Goal: Task Accomplishment & Management: Manage account settings

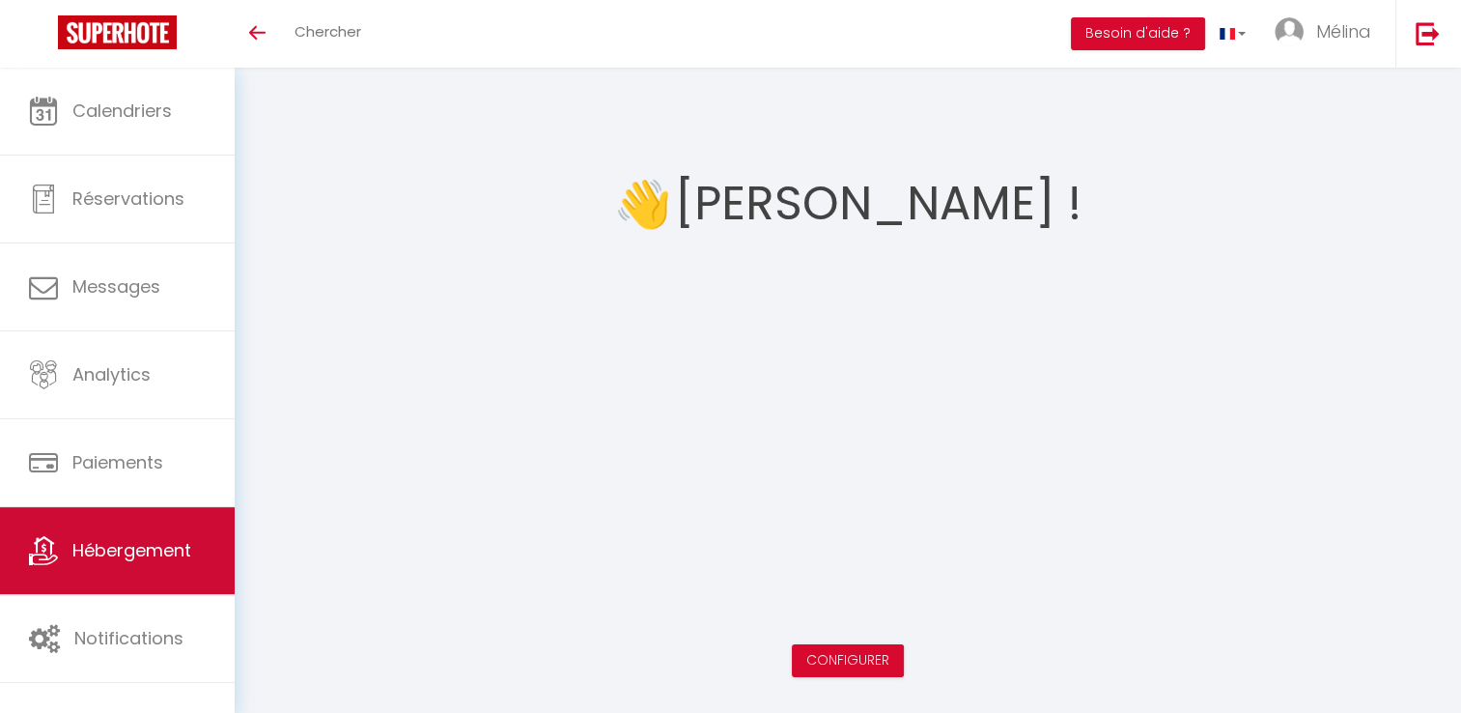
click at [205, 559] on link "Hébergement" at bounding box center [117, 550] width 235 height 87
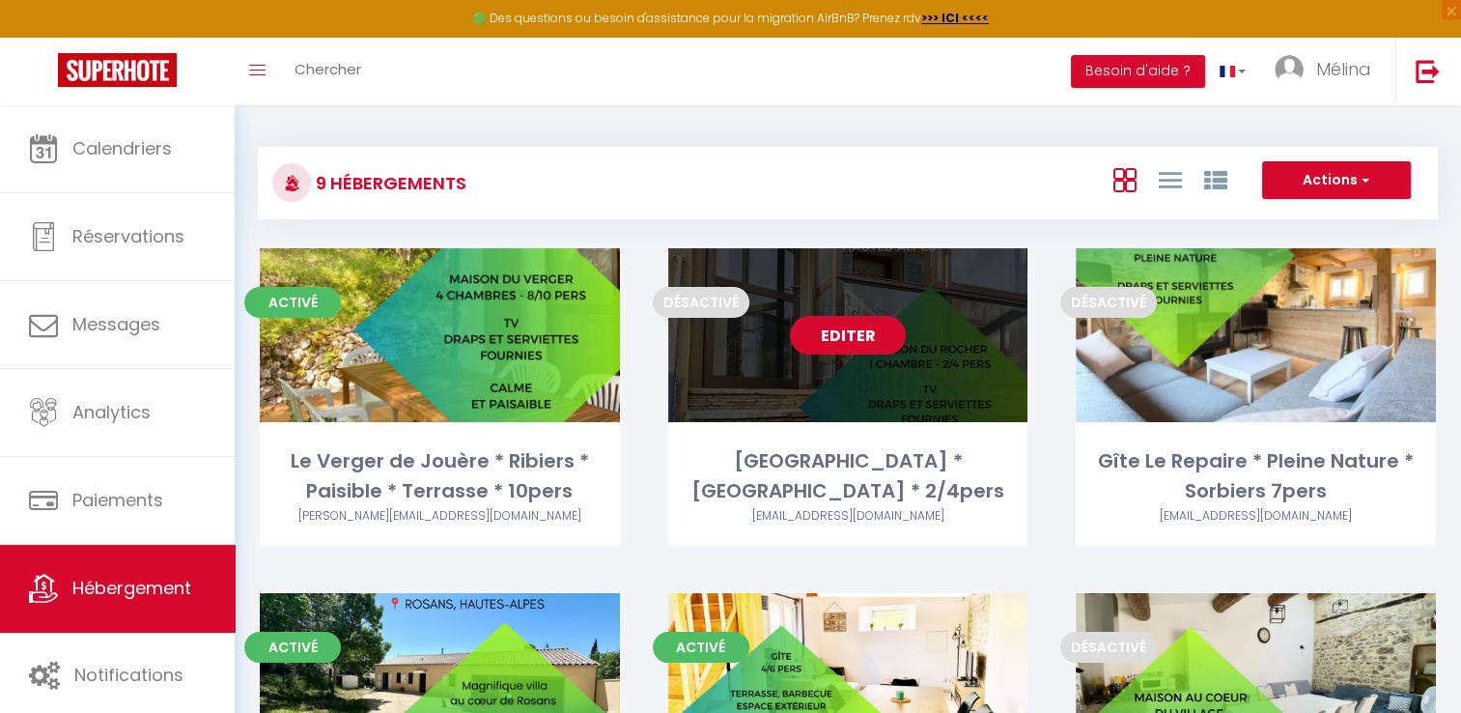
click at [827, 340] on link "Editer" at bounding box center [848, 335] width 116 height 39
click at [842, 336] on link "Editer" at bounding box center [848, 335] width 116 height 39
select select "3"
select select "2"
select select "1"
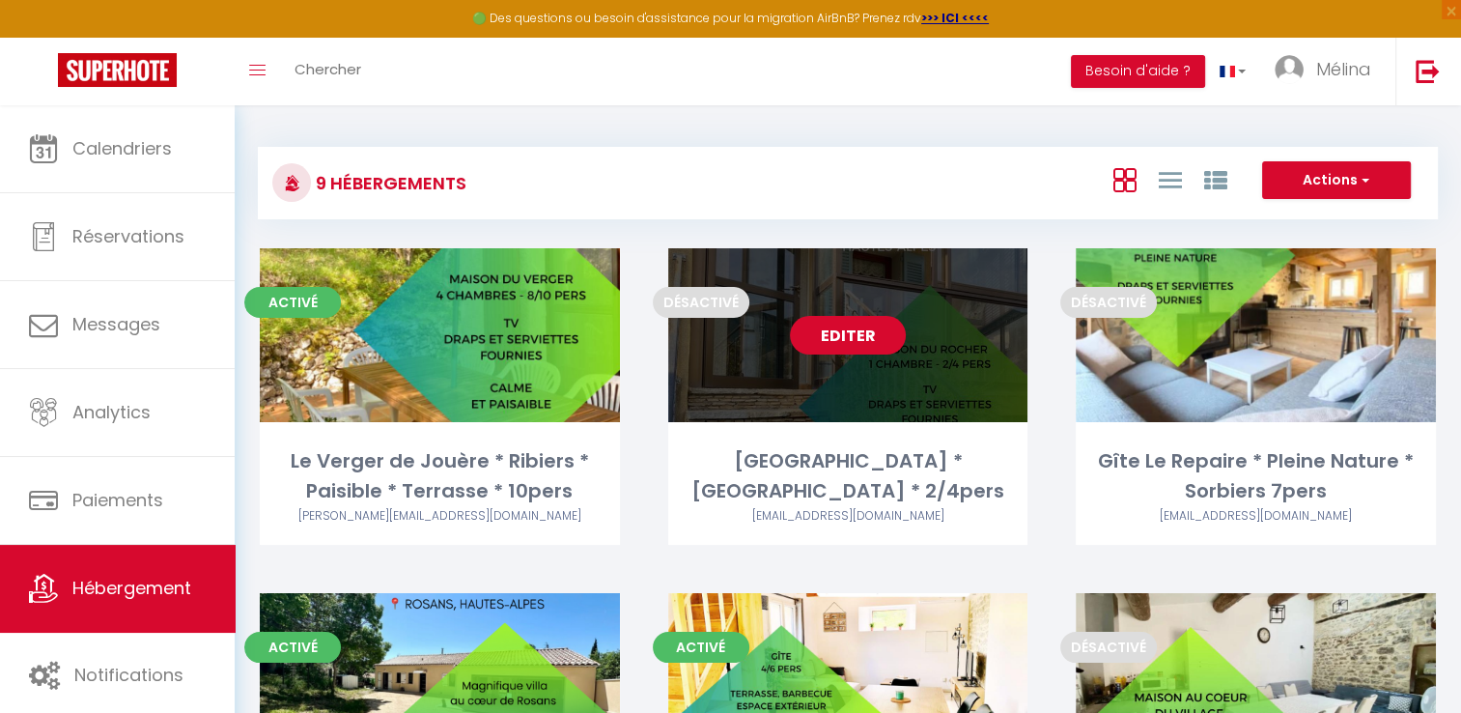
select select "1"
select select
select select "28"
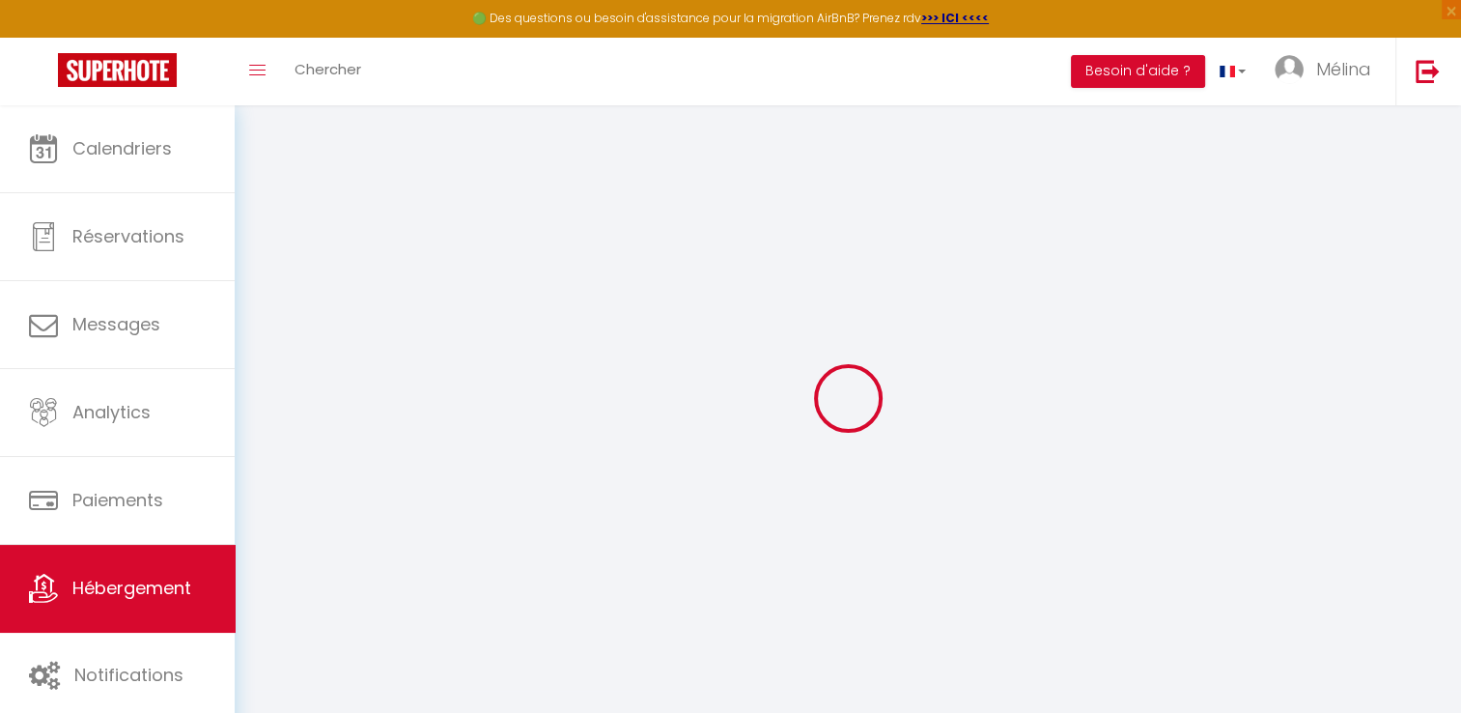
select select
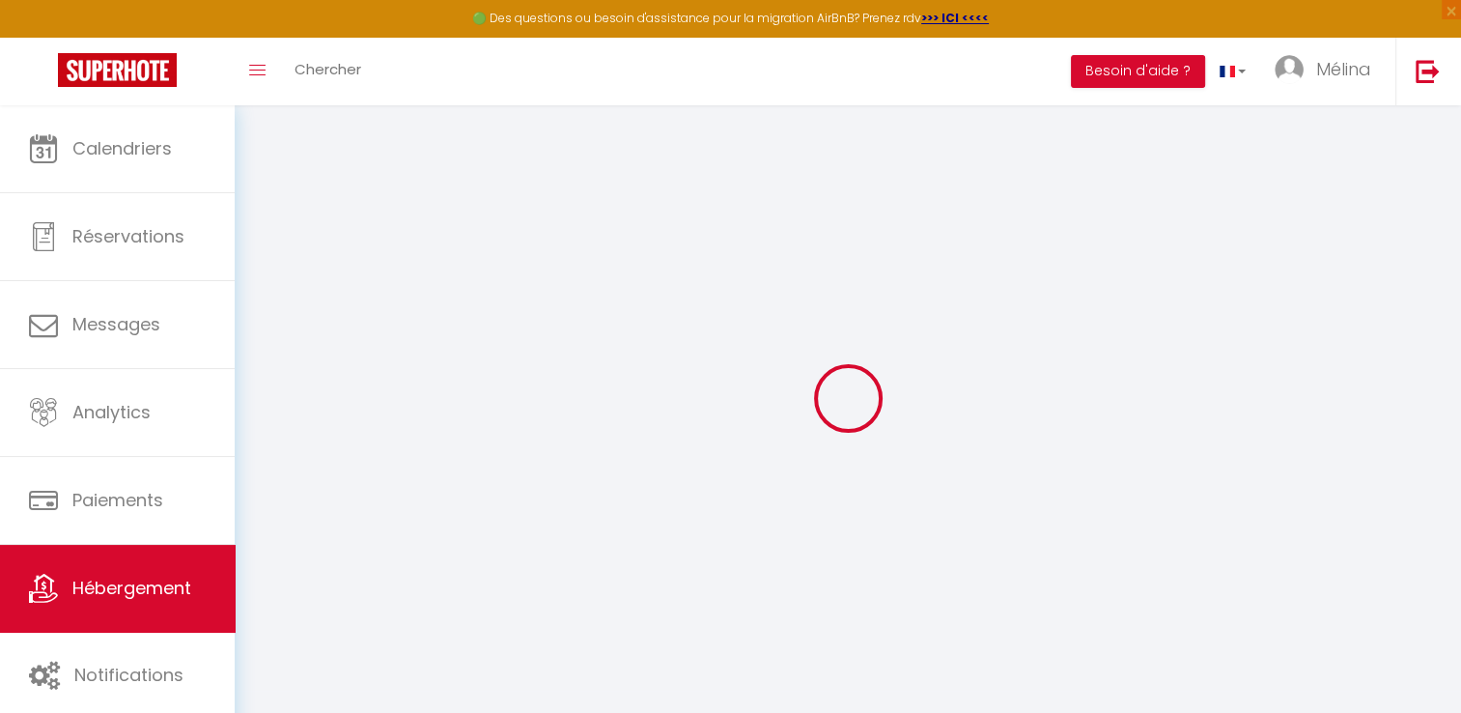
select select
checkbox input "false"
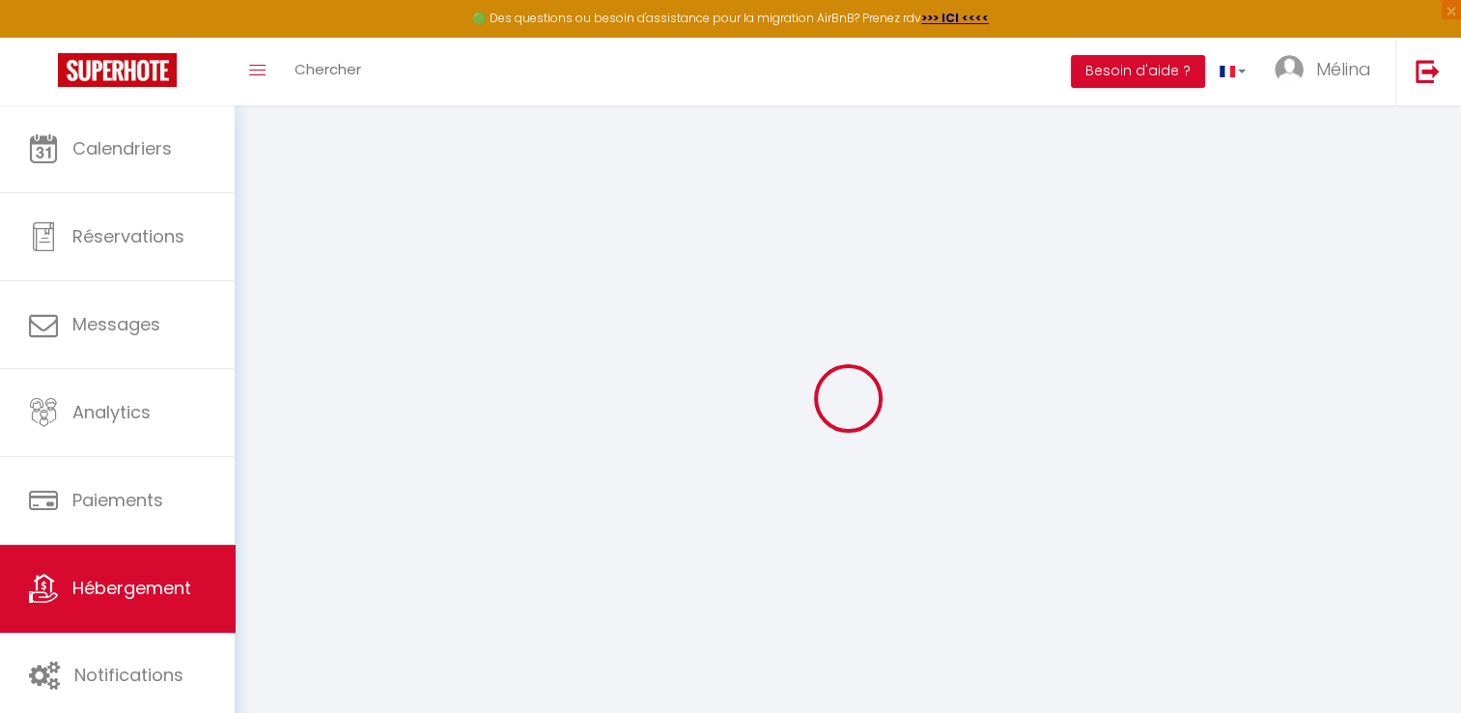
select select
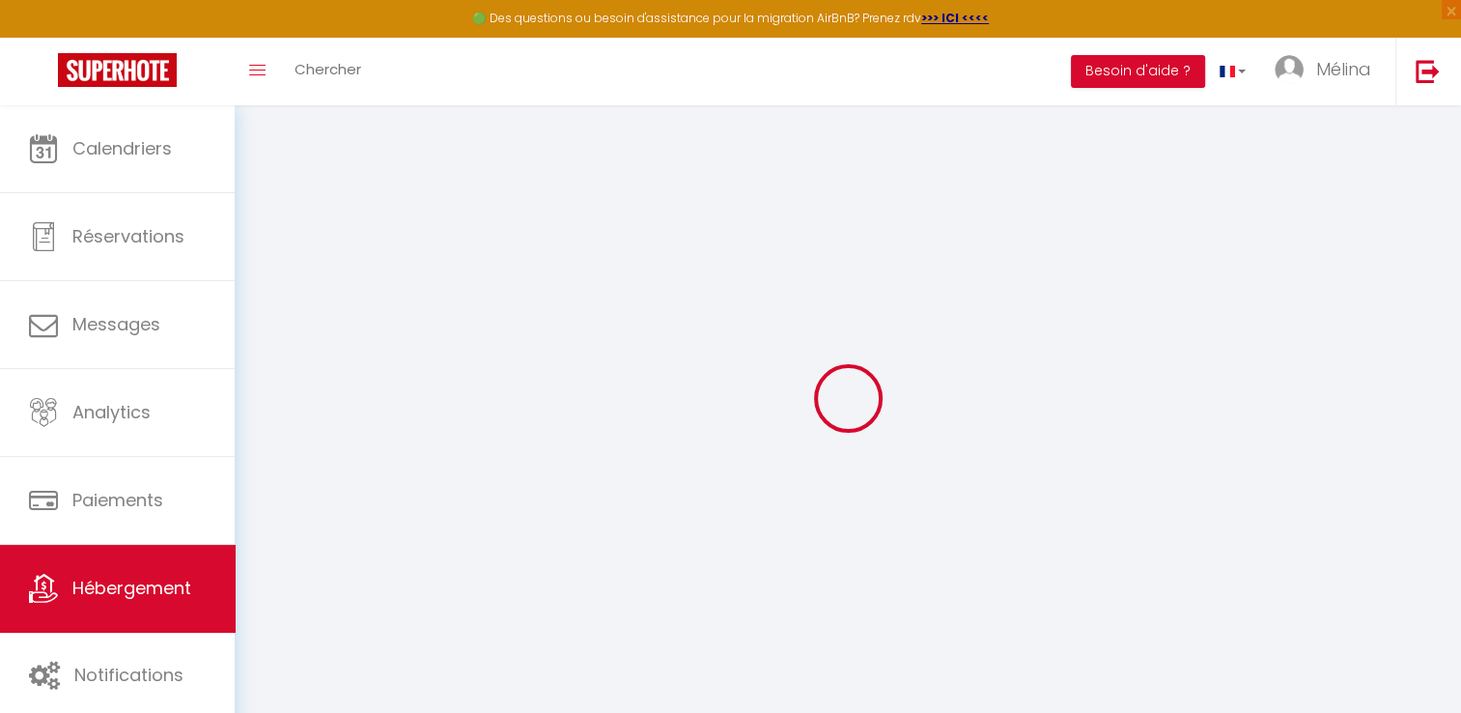
select select
checkbox input "false"
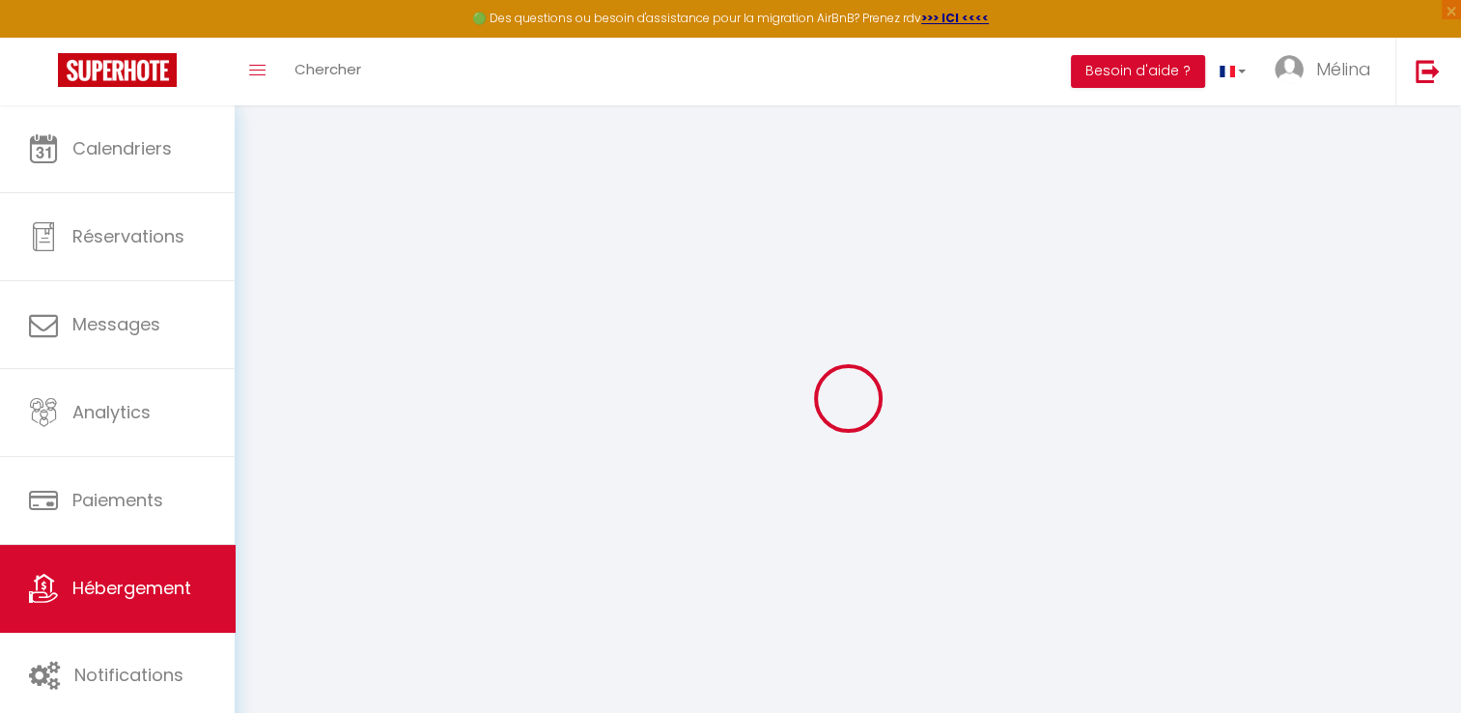
checkbox input "false"
select select
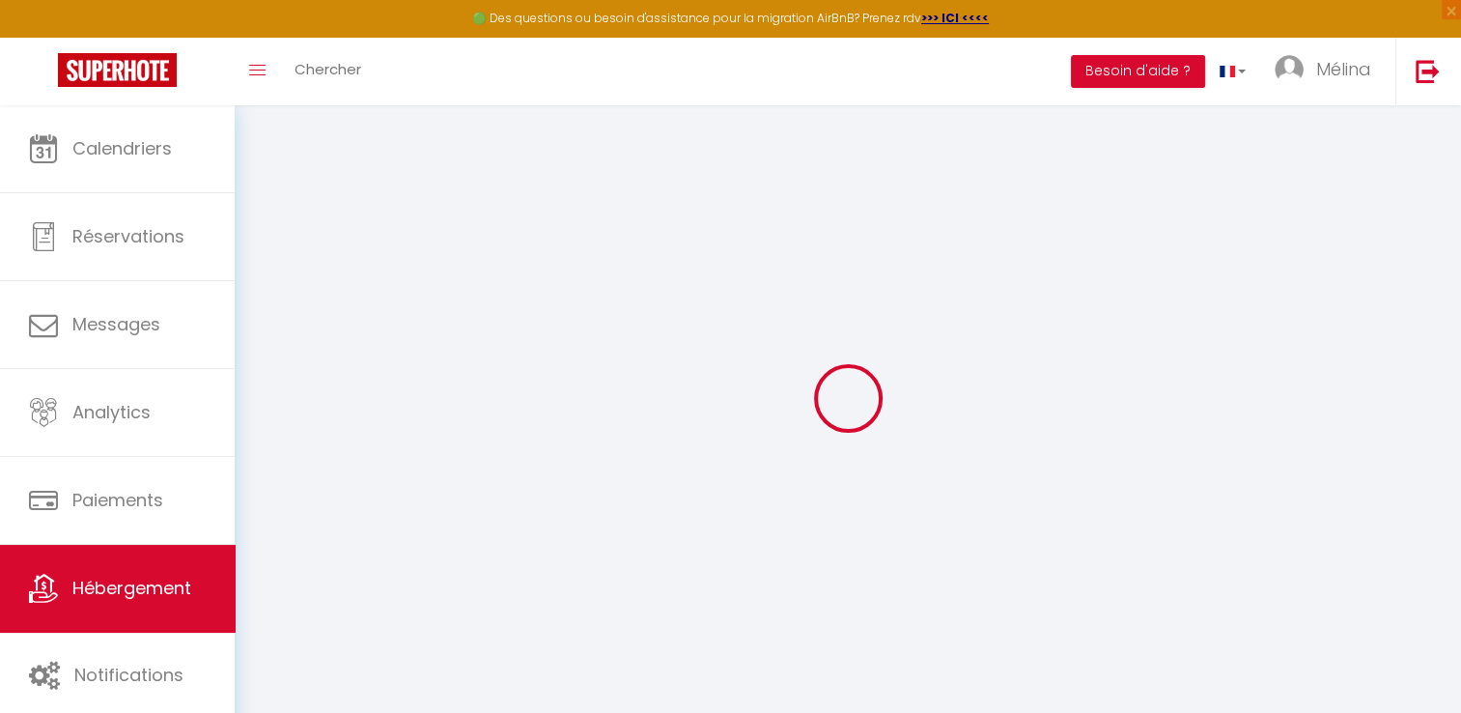
select select
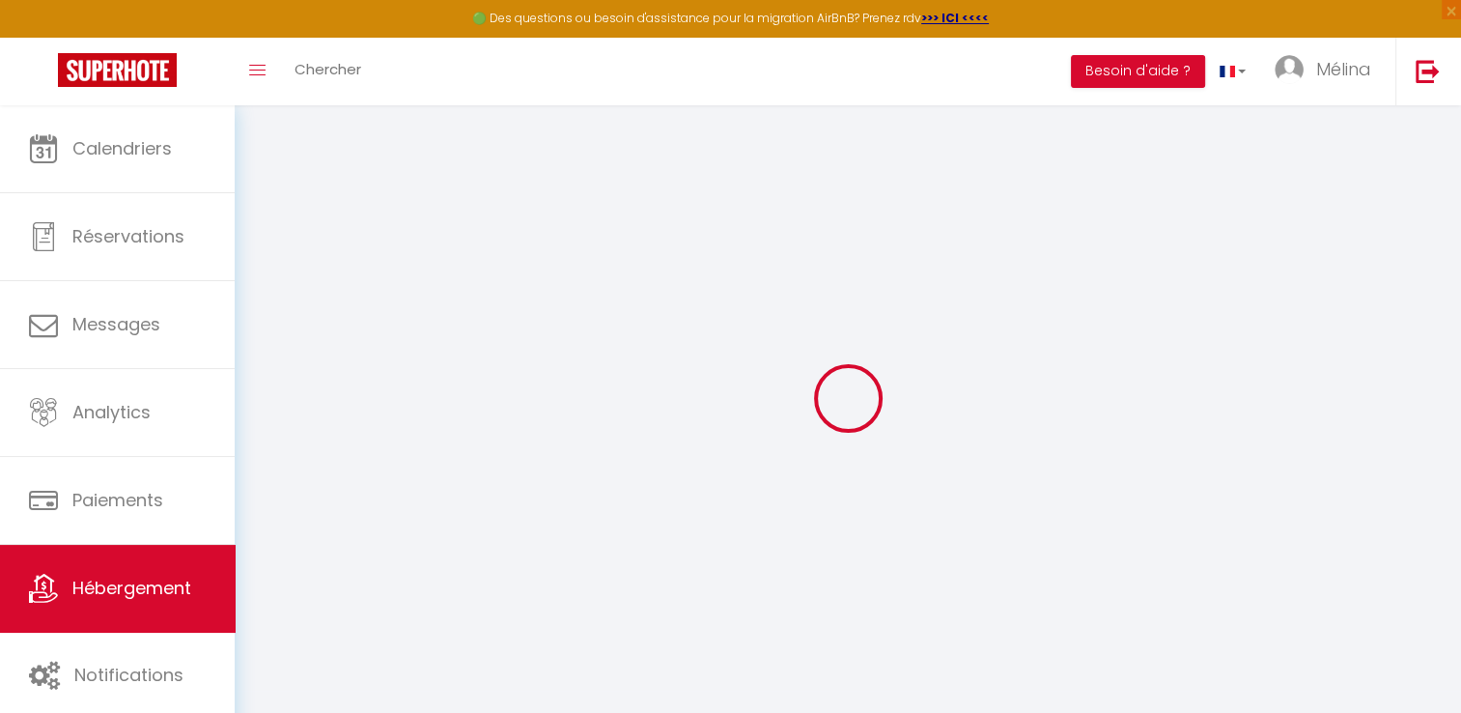
checkbox input "false"
select select
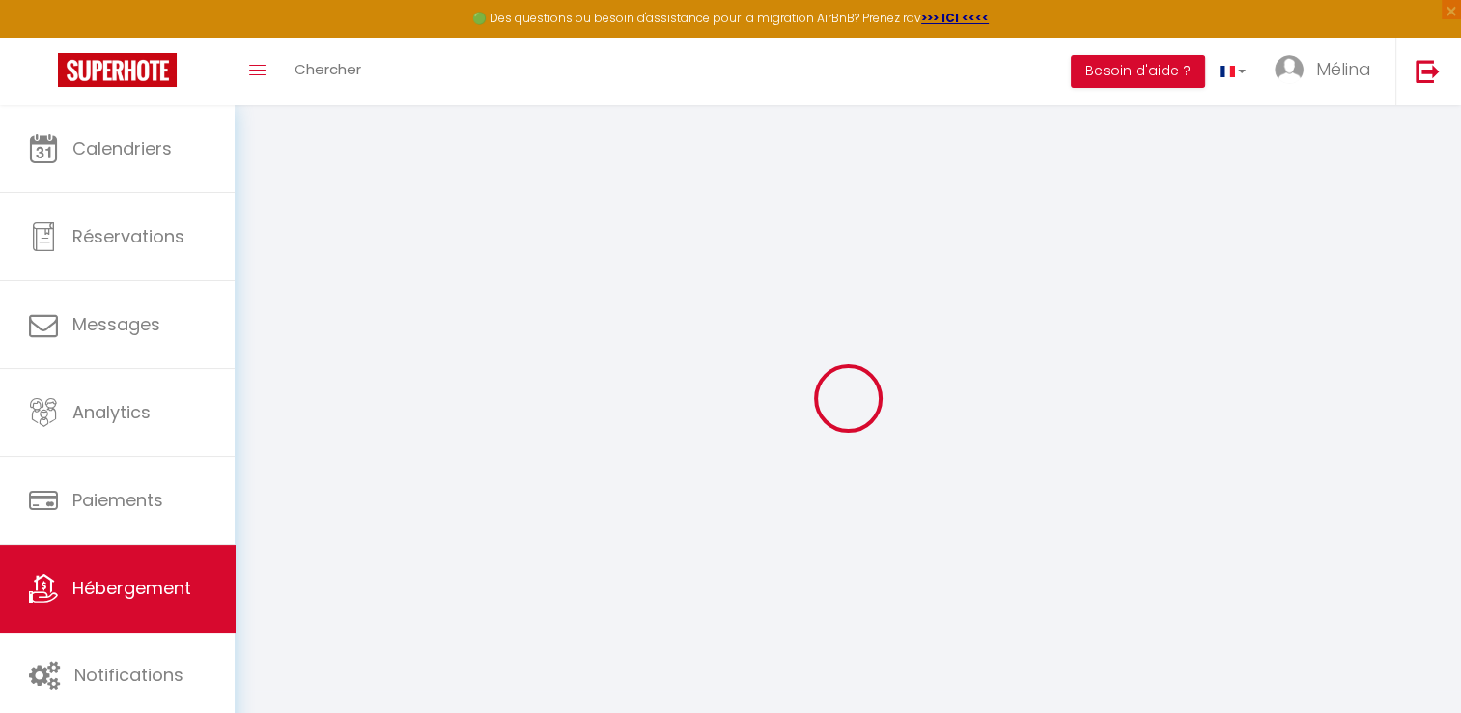
select select
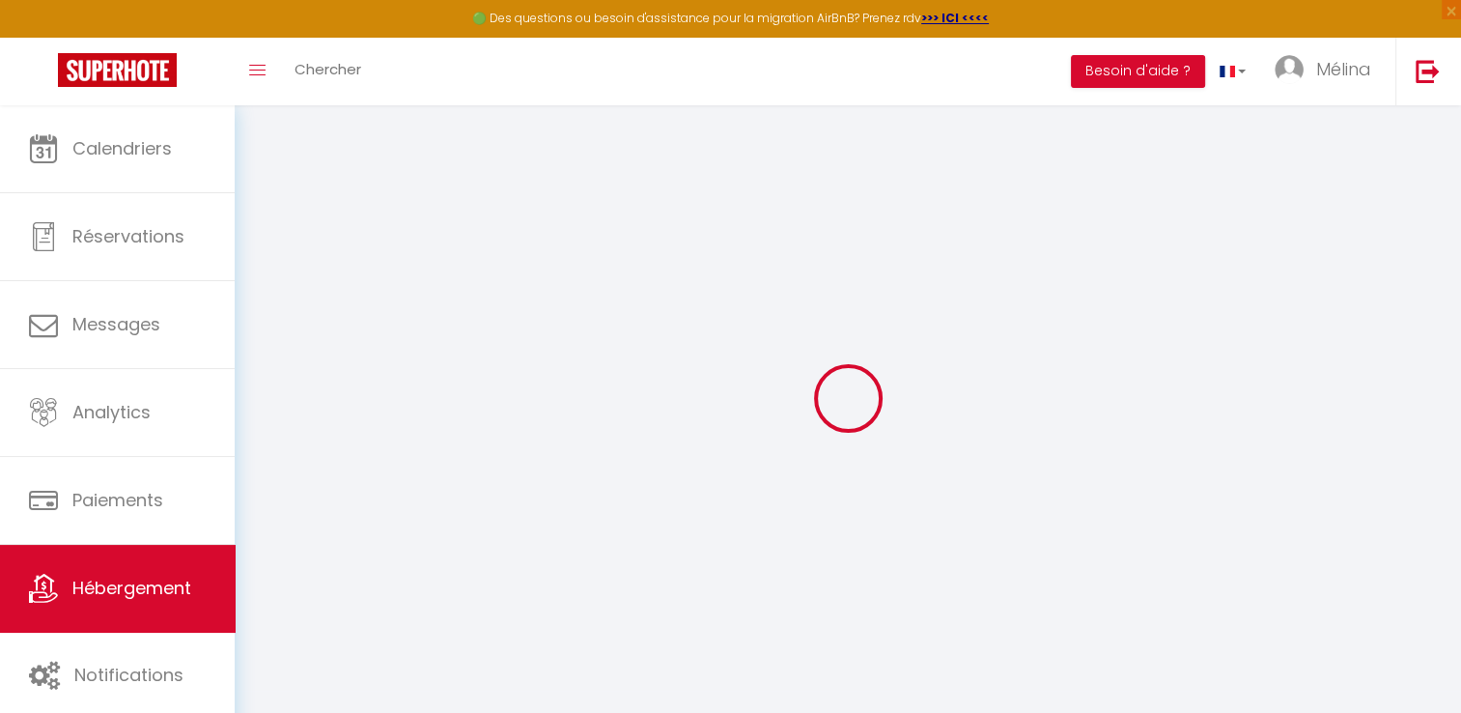
select select
checkbox input "false"
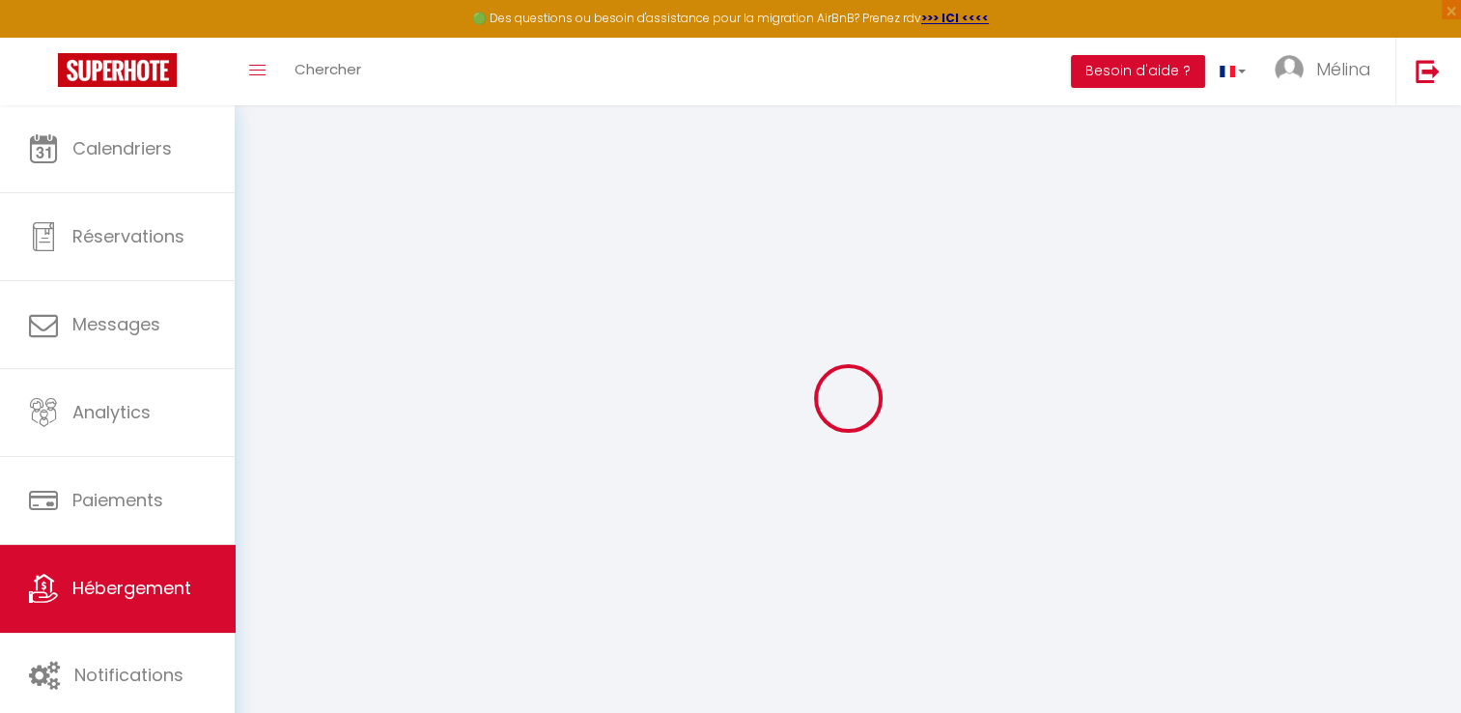
checkbox input "false"
select select
type input "[GEOGRAPHIC_DATA] * [GEOGRAPHIC_DATA] * 2/4pers"
type input "[PERSON_NAME]"
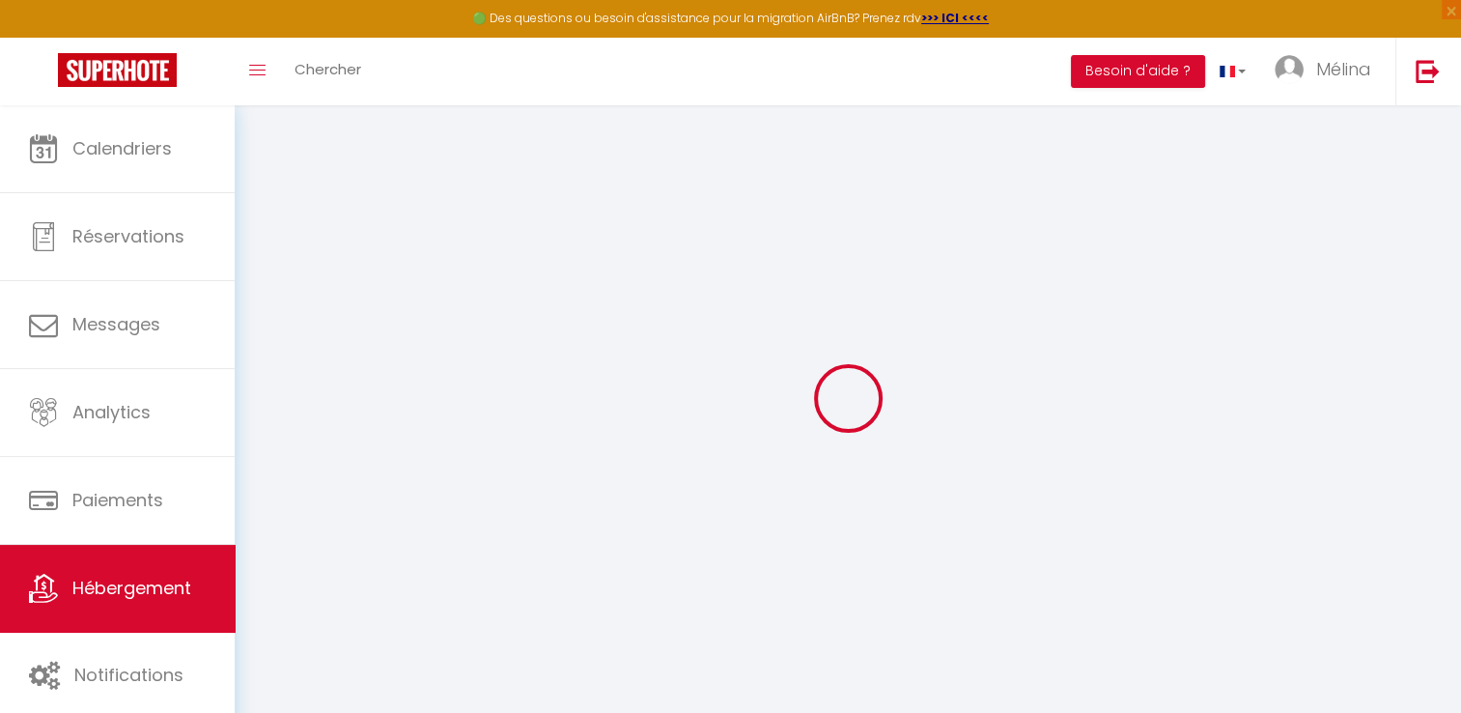
type input "Cornand"
type input "[STREET_ADDRESS]"
type input "26170"
type input "Beauvoisin"
type input "70"
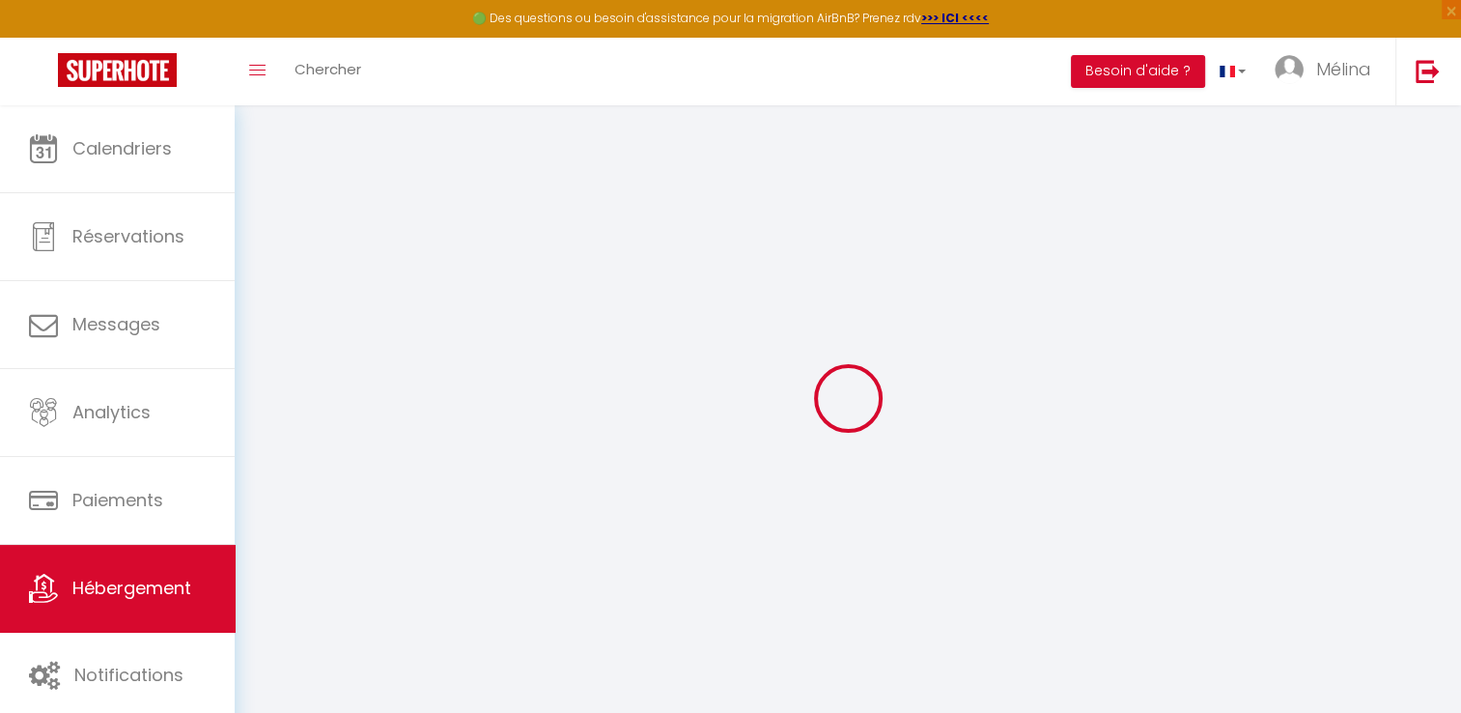
type input "65"
type input "5.50"
type input "5.06"
type input "300"
select select
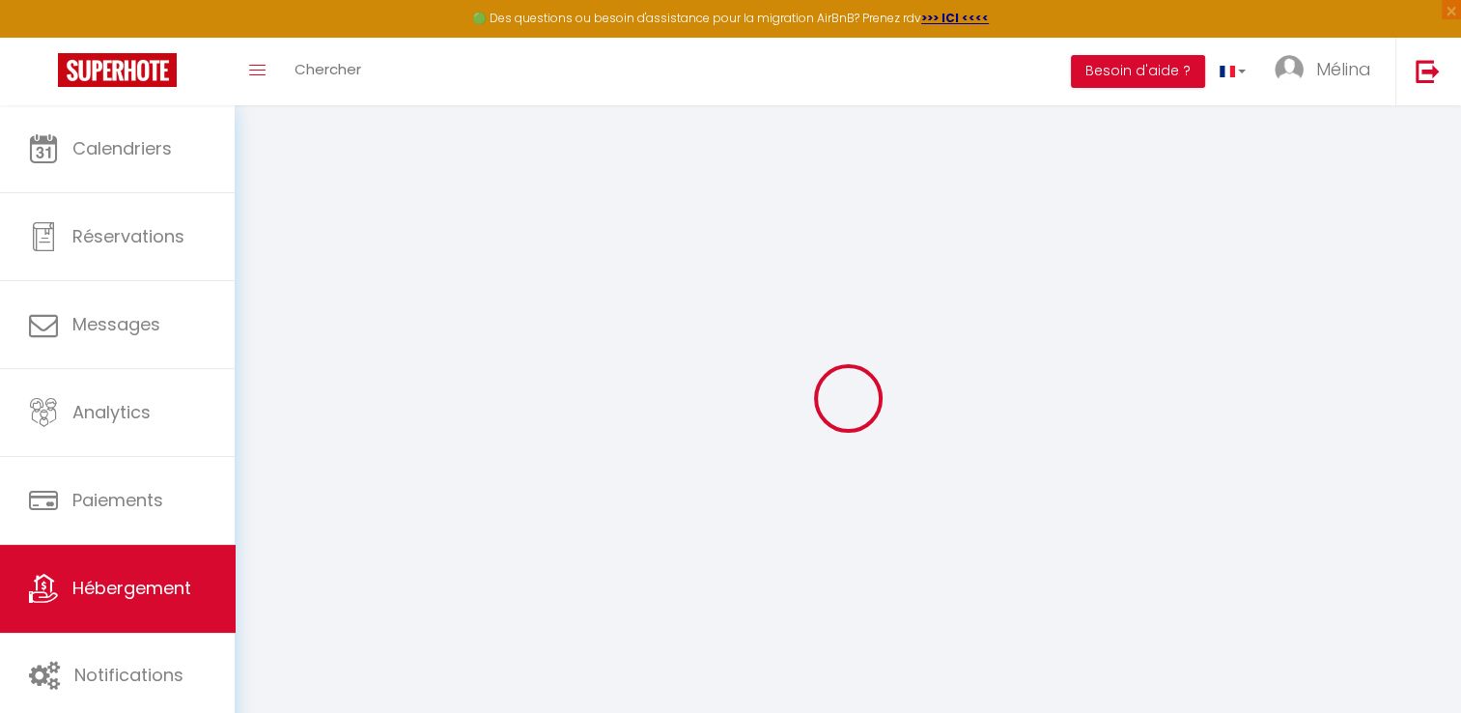
select select
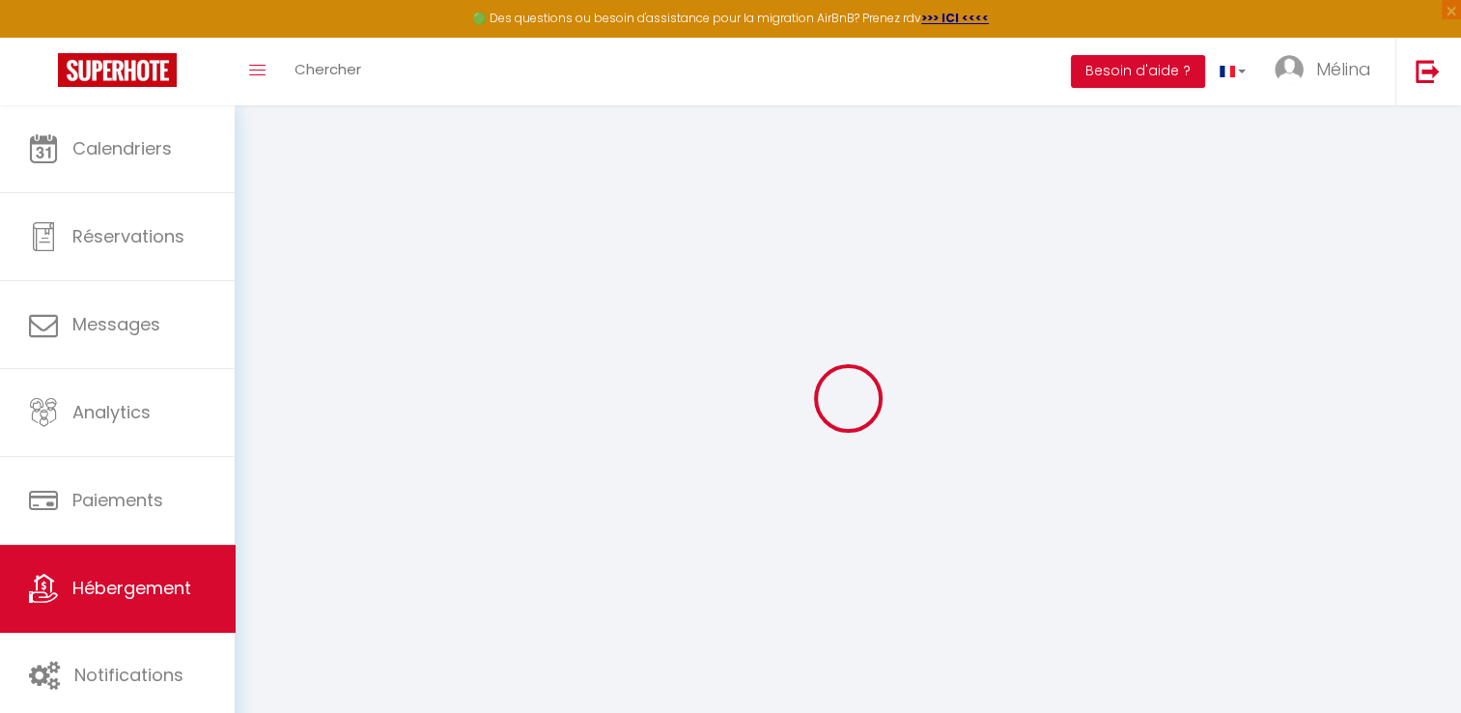
type input "[STREET_ADDRESS]"
type input "05400"
type input "Veynes"
type input "[EMAIL_ADDRESS][DOMAIN_NAME]"
select select "15274"
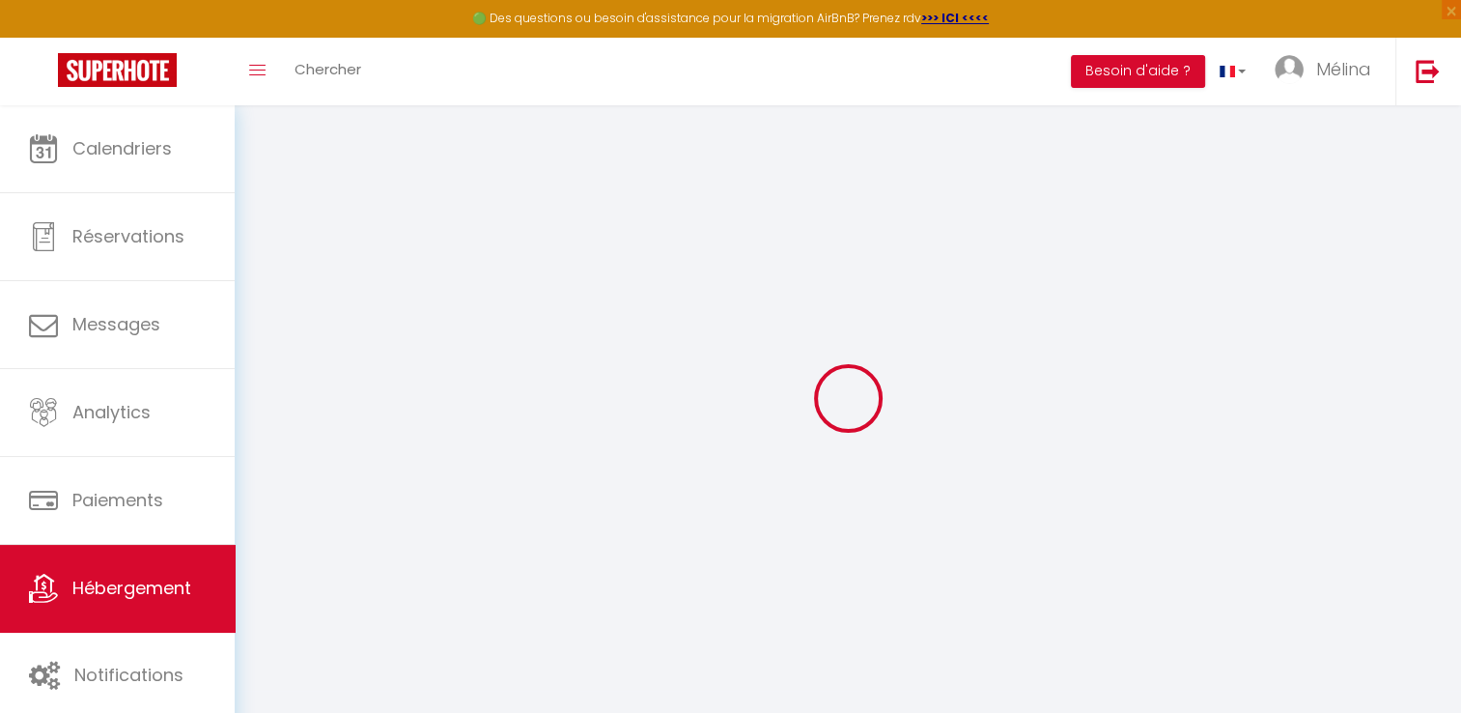
checkbox input "false"
radio input "true"
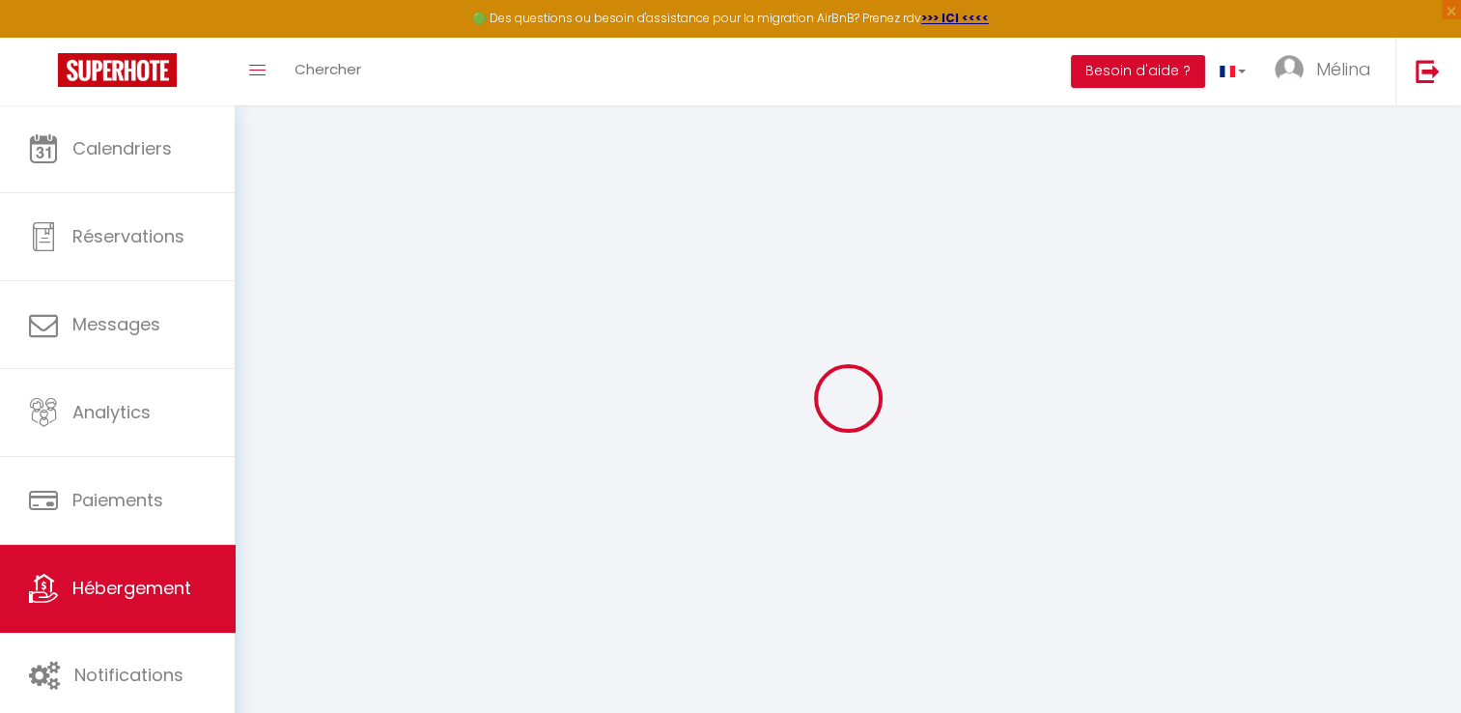
type input "23"
type input "65"
type input "0"
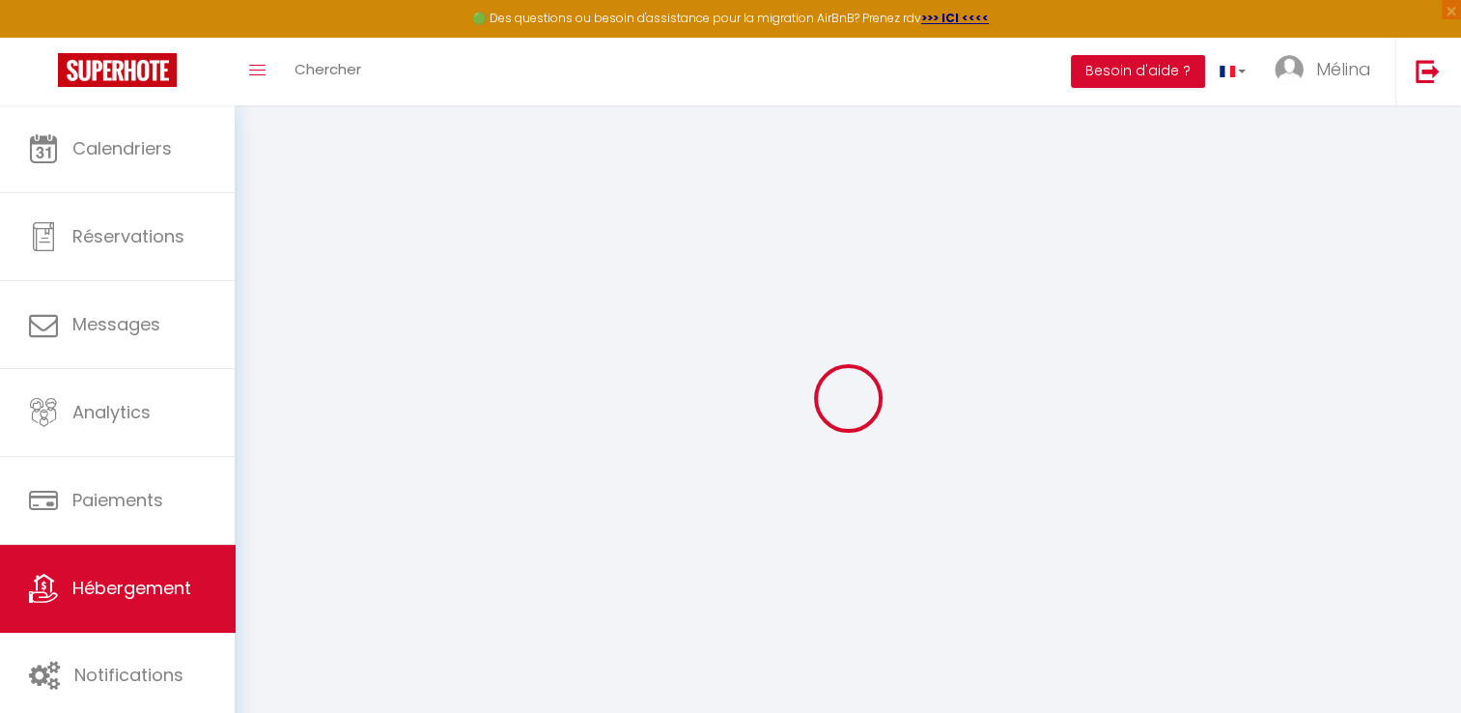
select select
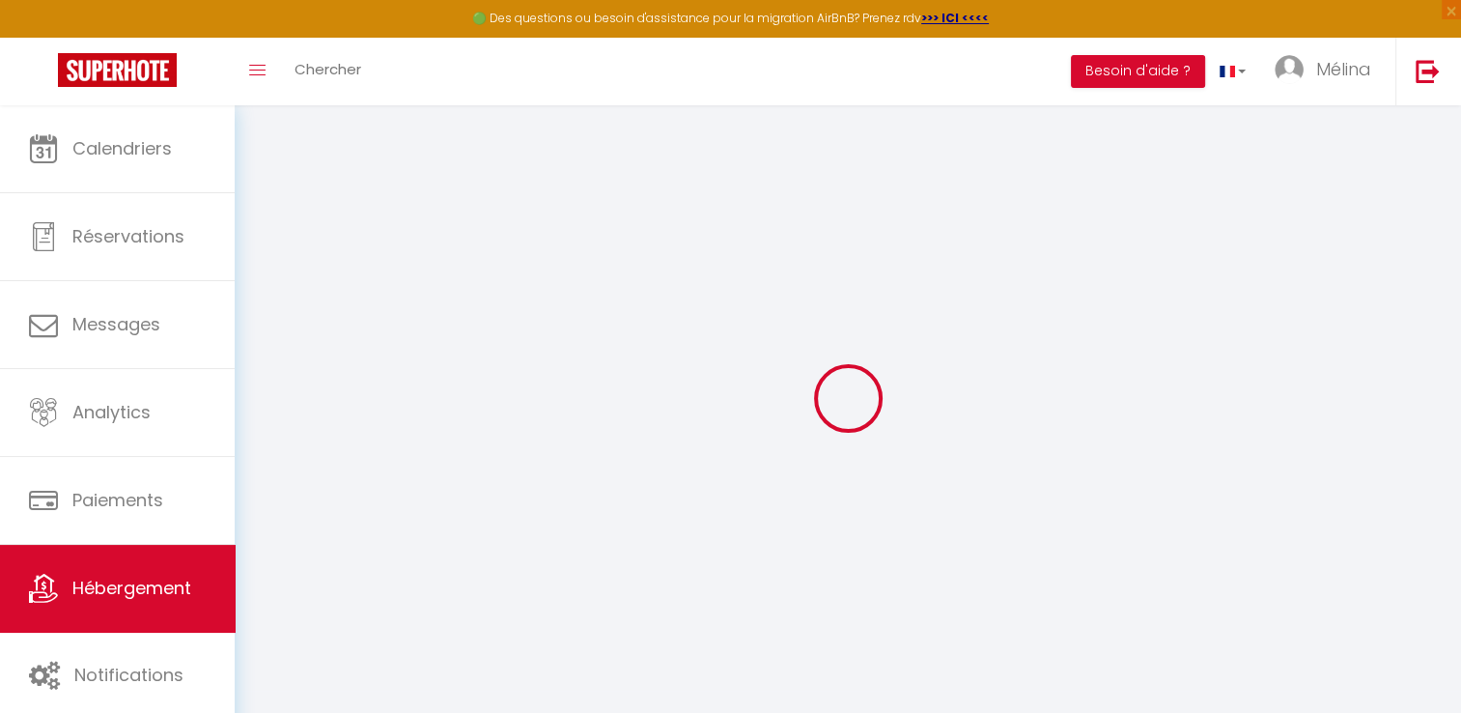
select select
checkbox input "false"
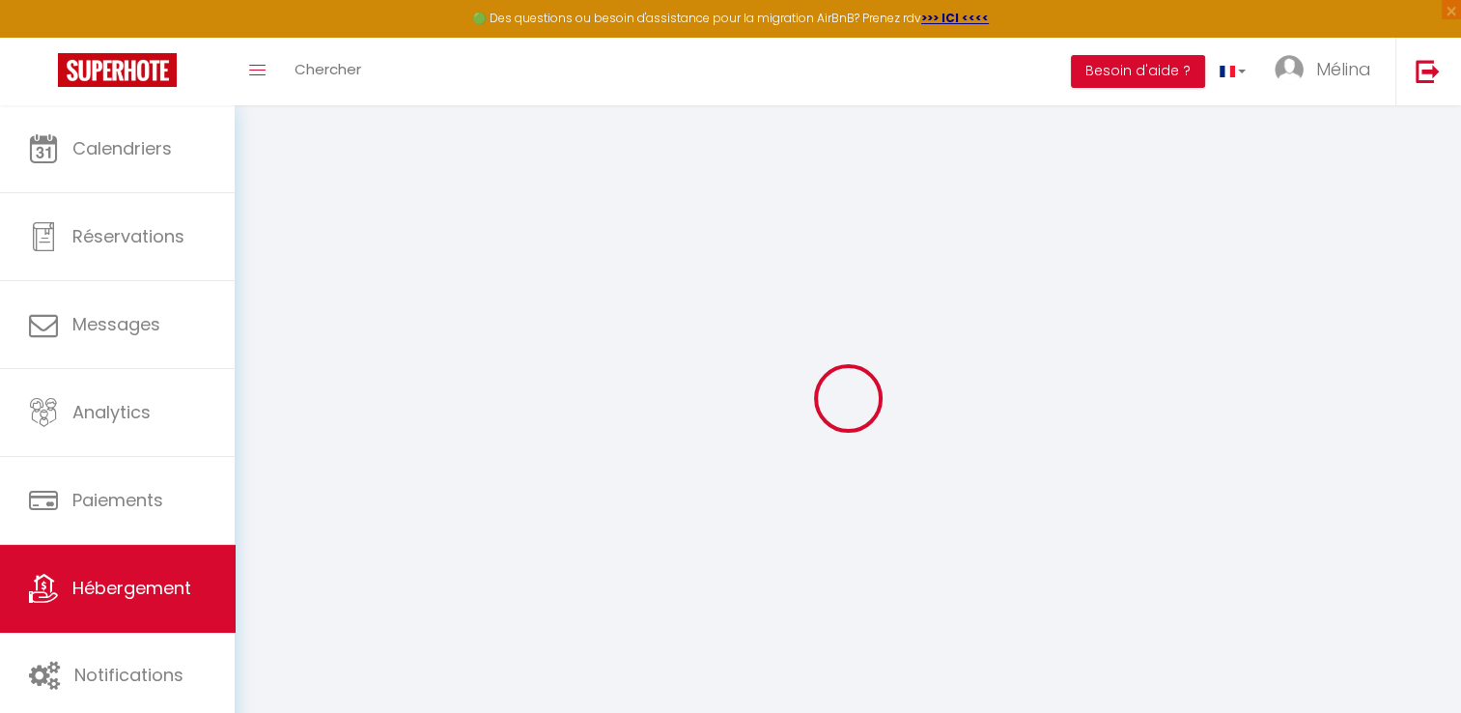
select select
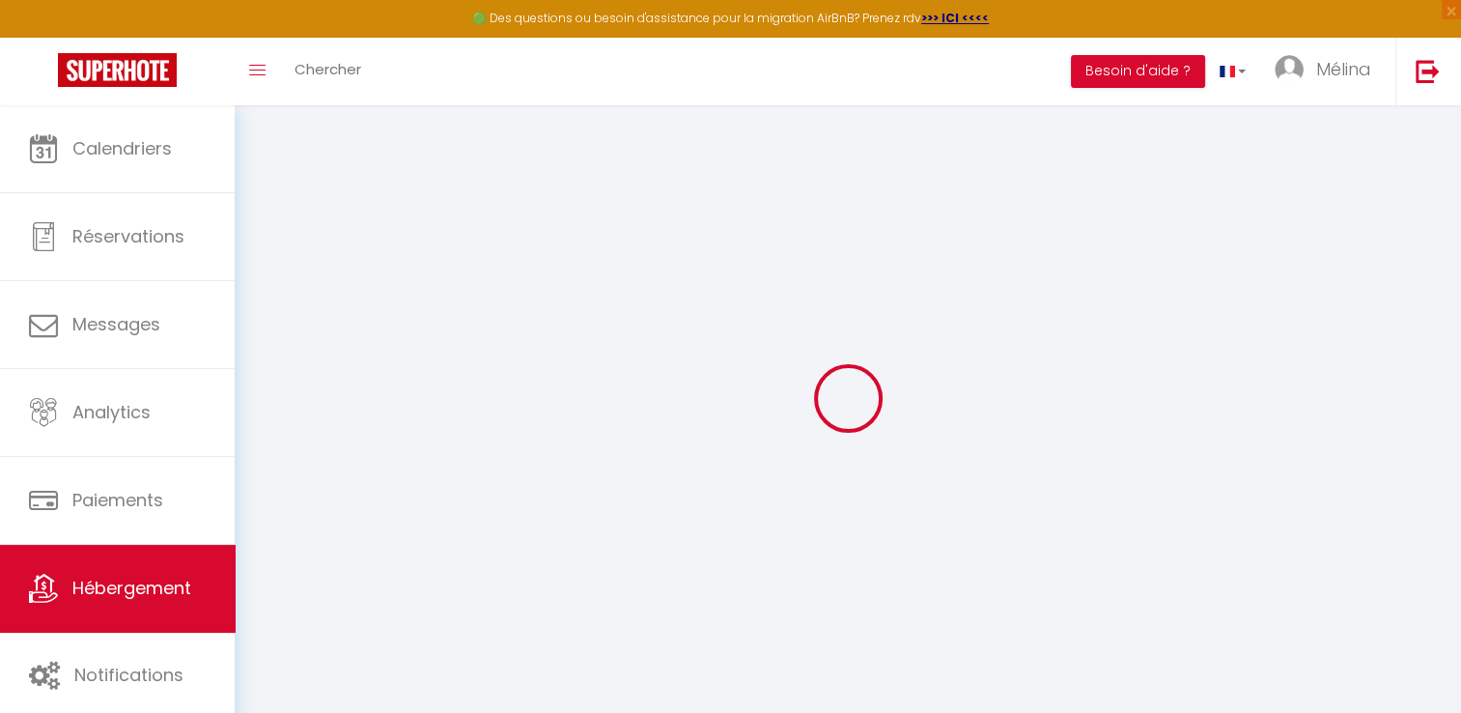
select select
checkbox input "false"
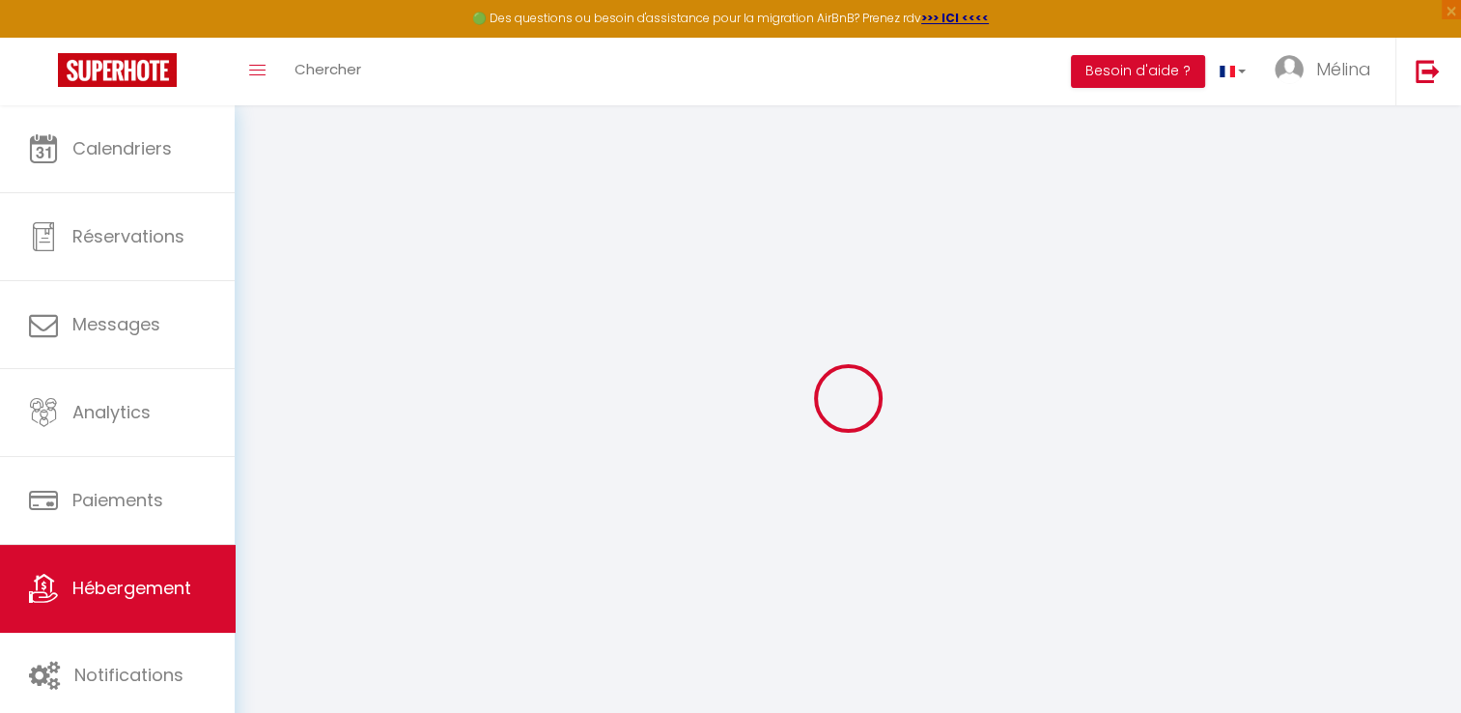
select select "16:00"
select select
select select "10:00"
select select "30"
select select "120"
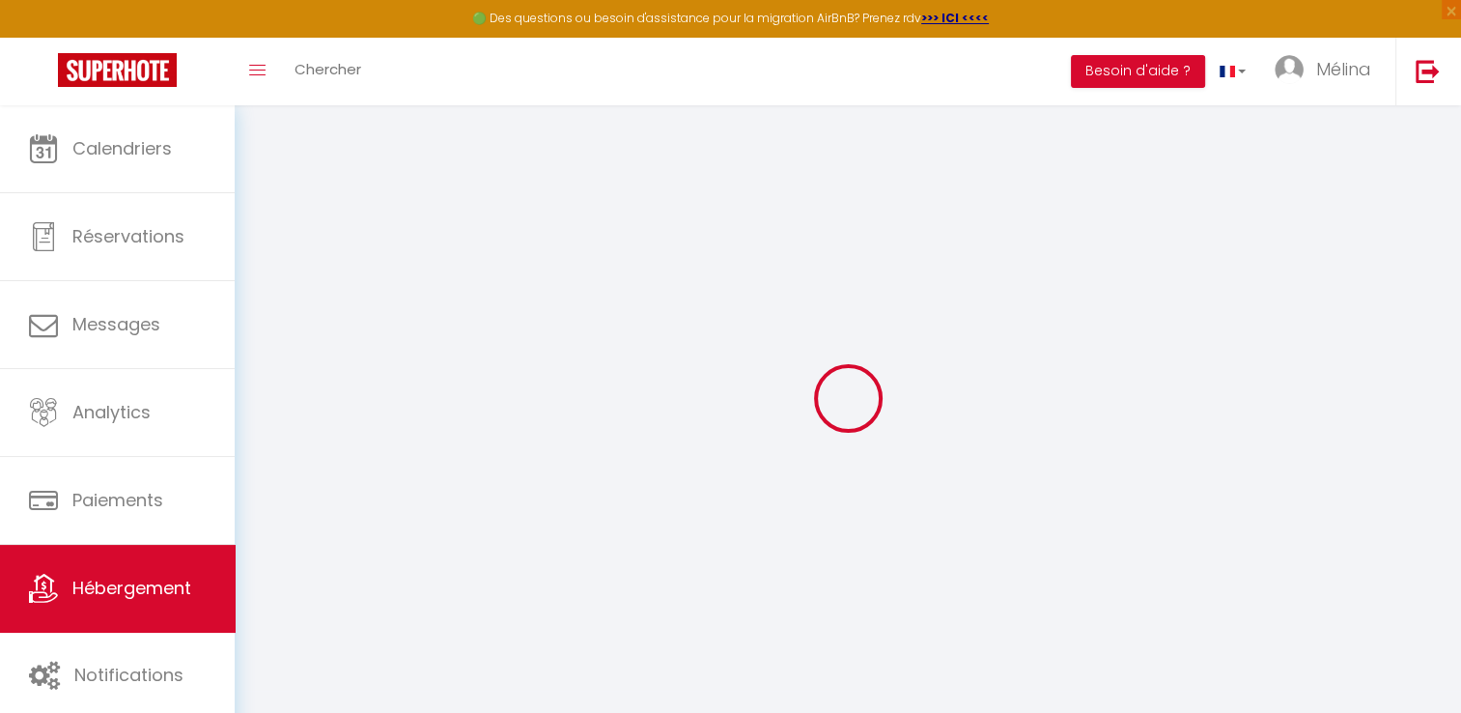
select select "12:00"
select select
checkbox input "false"
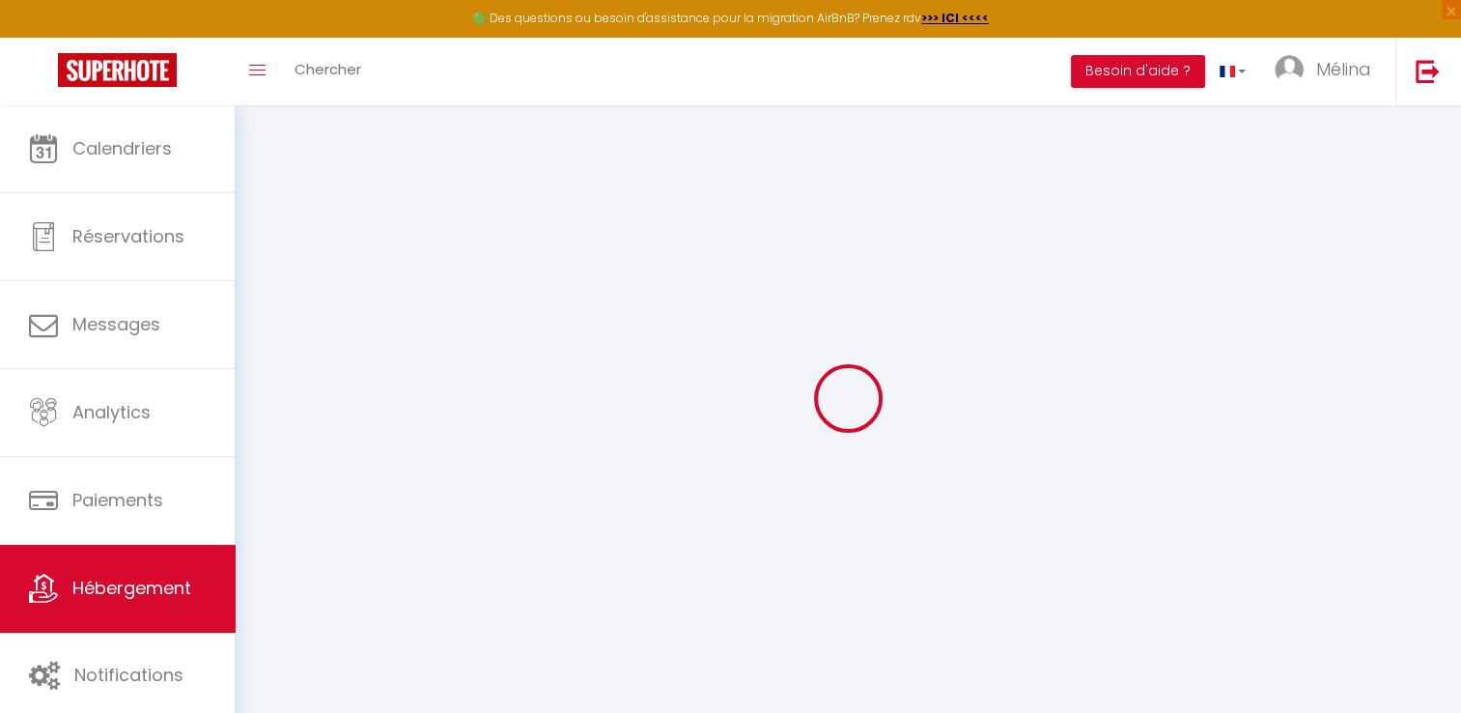
checkbox input "false"
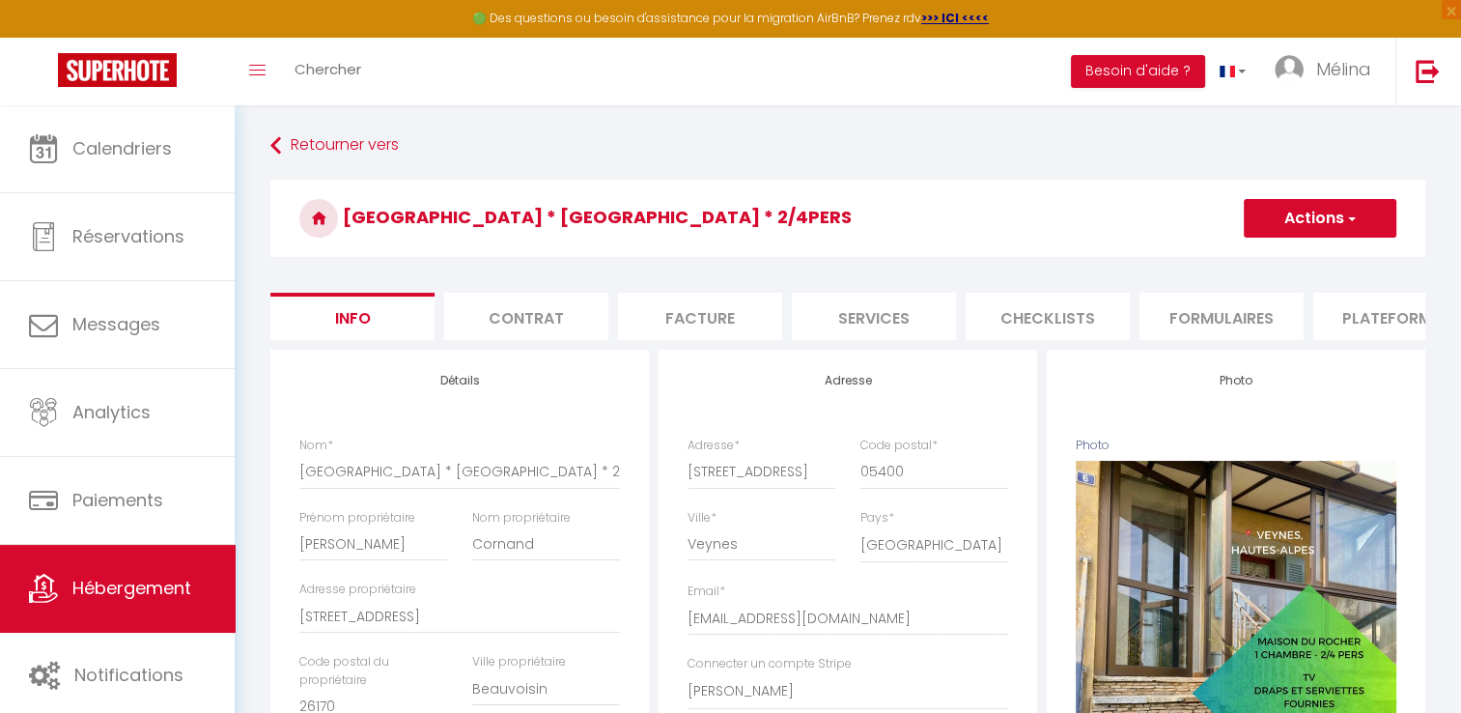
select select
checkbox input "false"
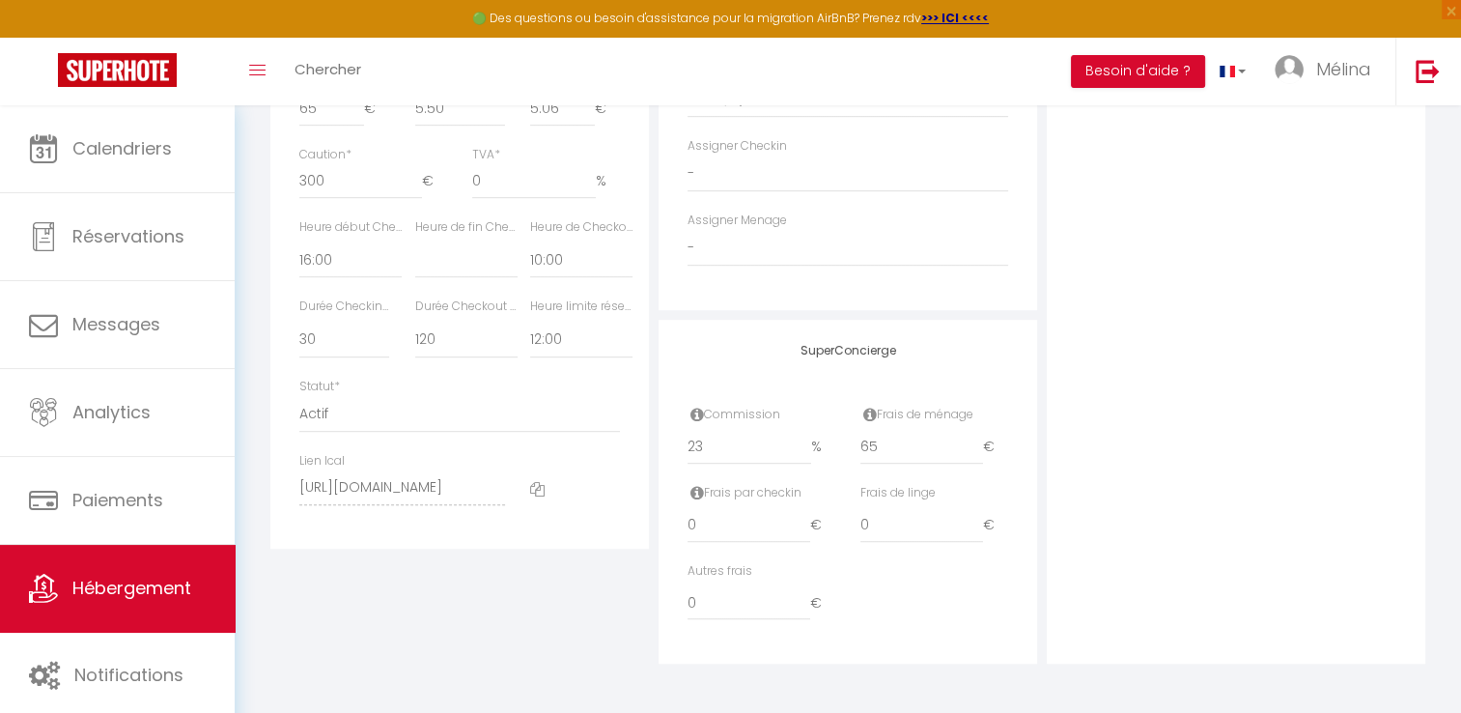
scroll to position [1002, 0]
click at [343, 426] on select "Actif Pas actif" at bounding box center [459, 414] width 321 height 37
select select "1"
click at [299, 396] on select "Actif Pas actif" at bounding box center [459, 414] width 321 height 37
select select
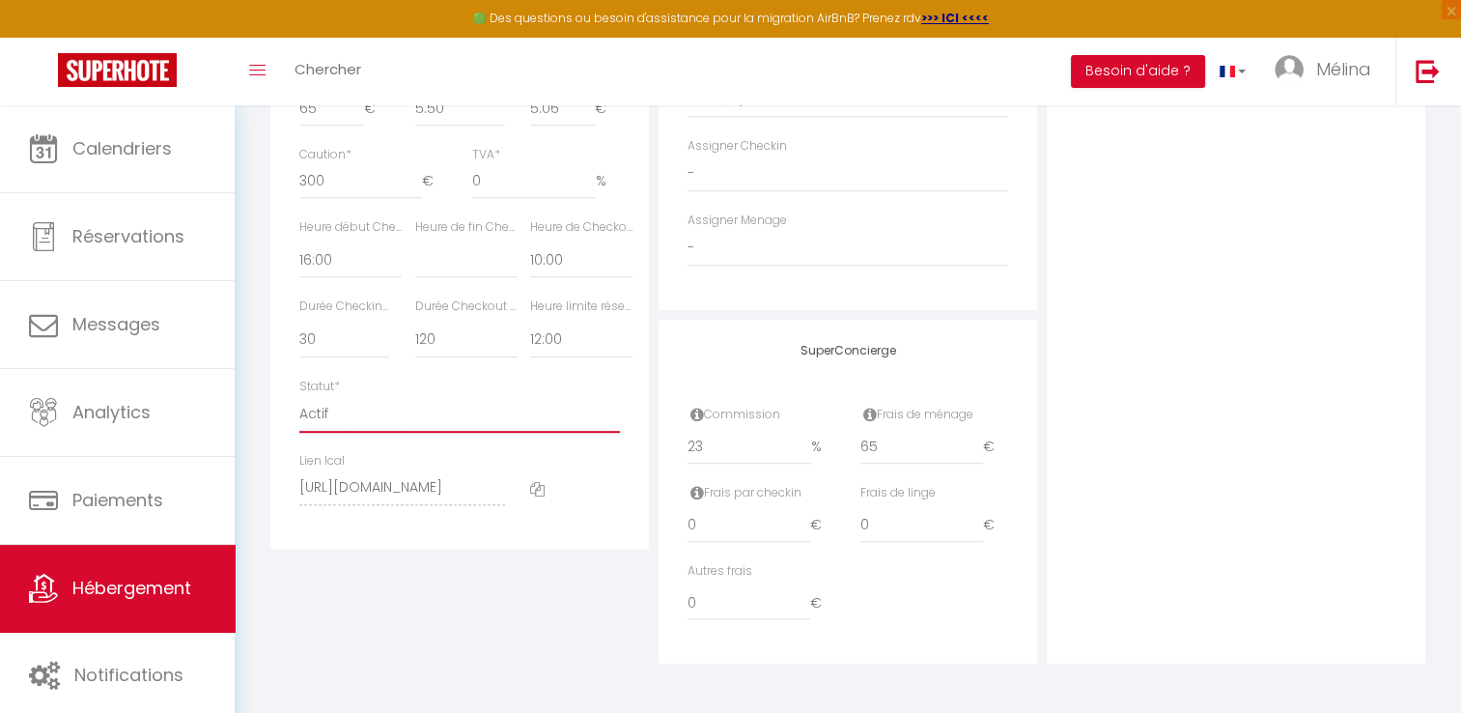
checkbox input "false"
click at [1299, 357] on div "Photo Photo Supprimer Drag and drop a file here or click Ooops, something wrong…" at bounding box center [1236, 12] width 379 height 1303
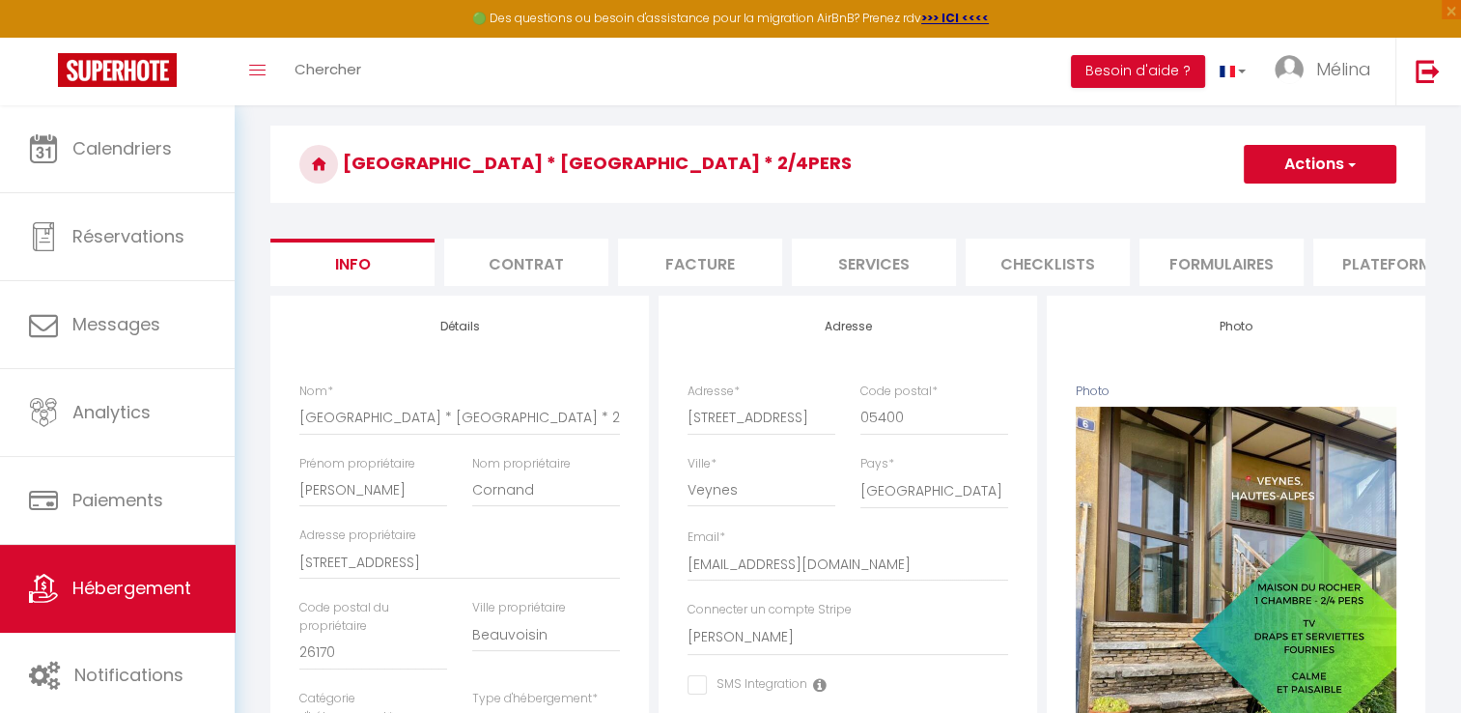
scroll to position [0, 0]
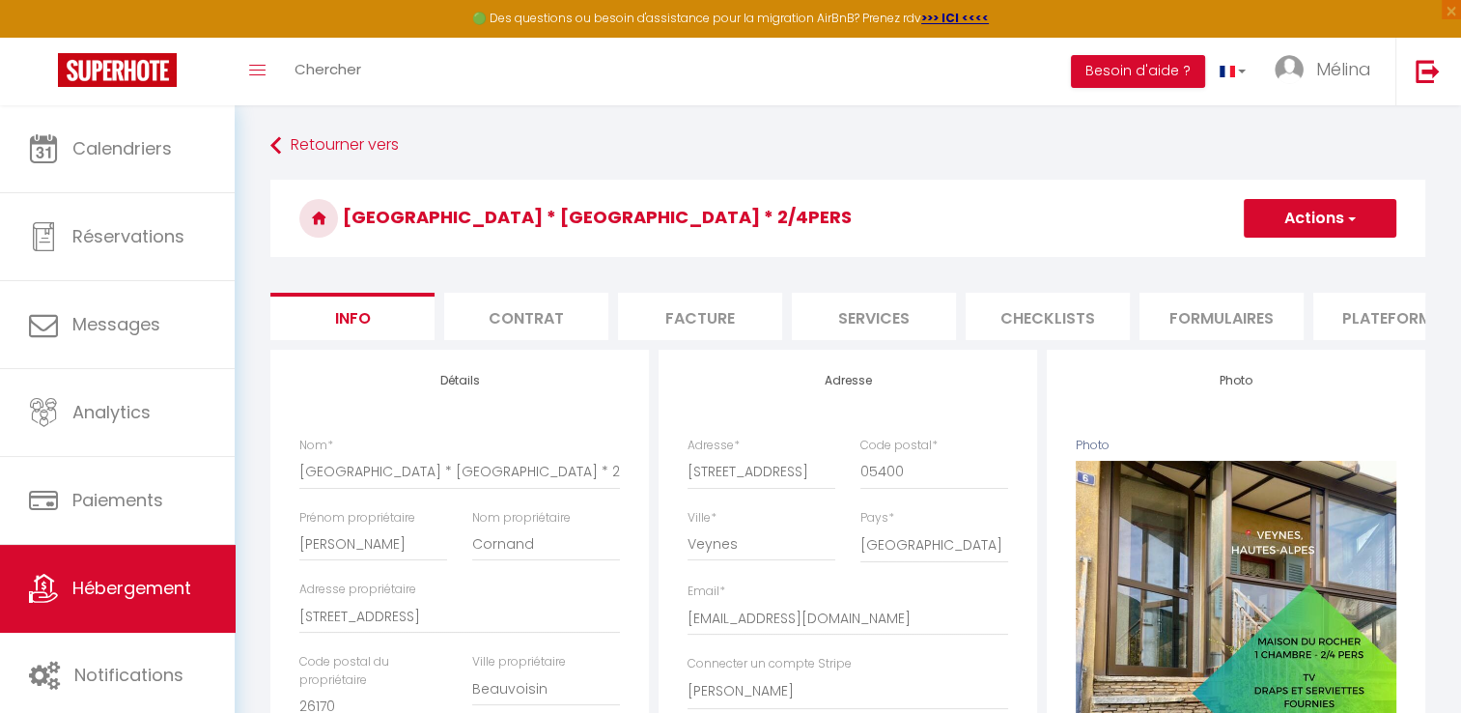
click at [1306, 220] on button "Actions" at bounding box center [1320, 218] width 153 height 39
click at [1271, 264] on input "Enregistrer" at bounding box center [1243, 260] width 71 height 19
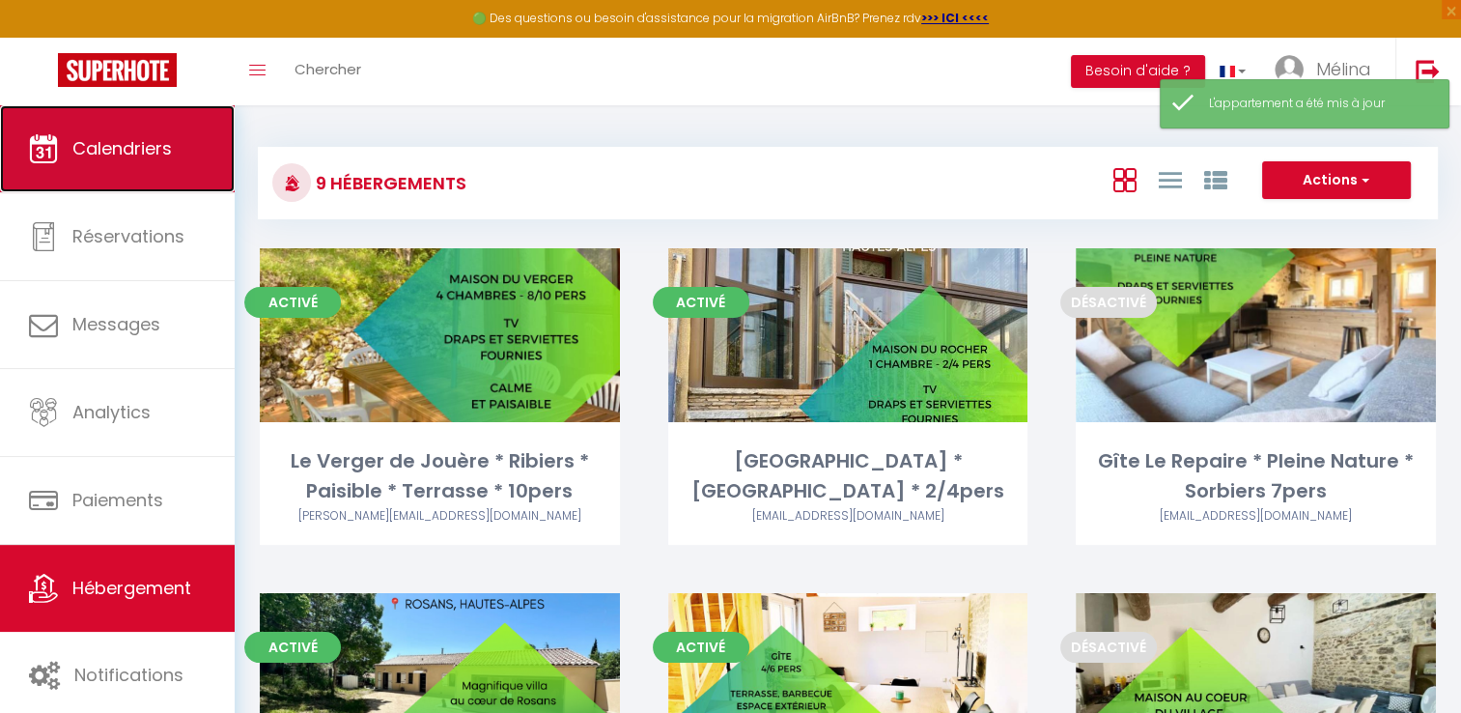
click at [80, 133] on link "Calendriers" at bounding box center [117, 148] width 235 height 87
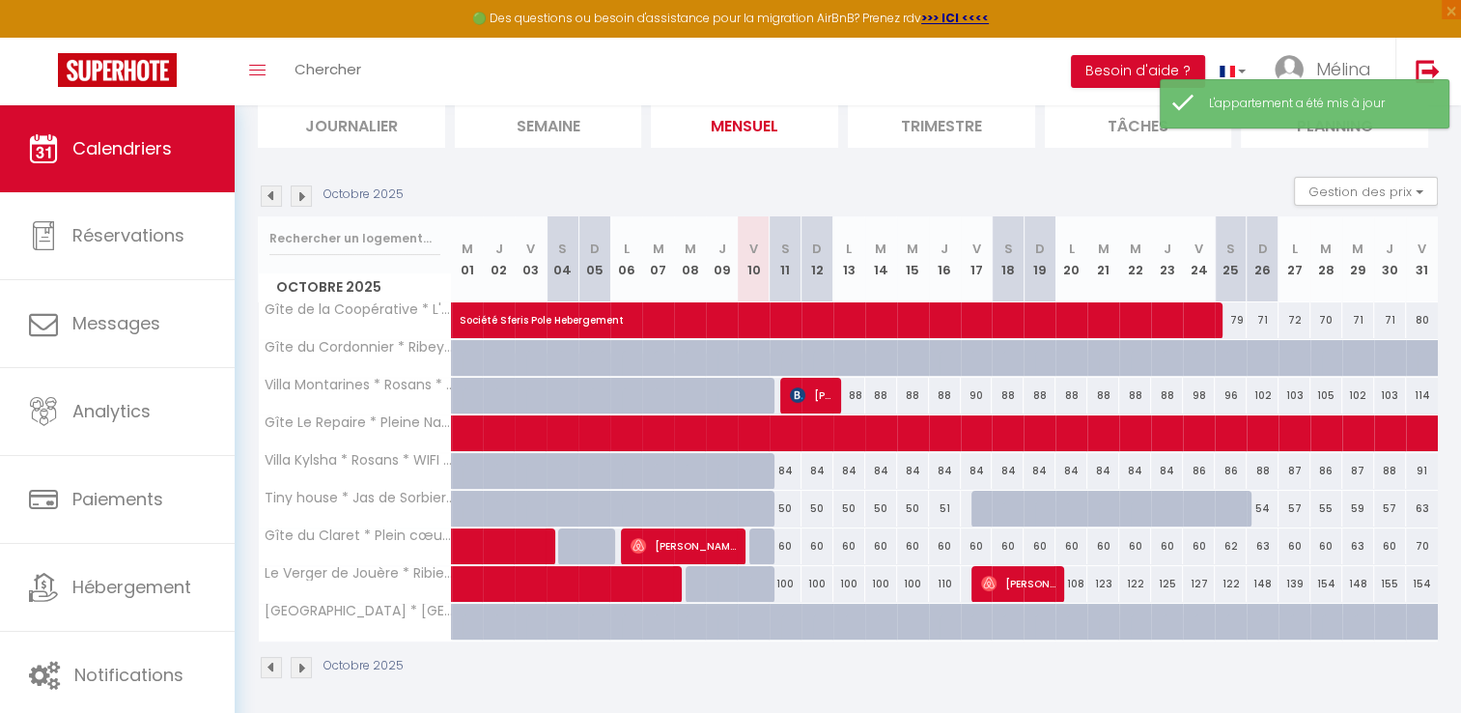
scroll to position [143, 0]
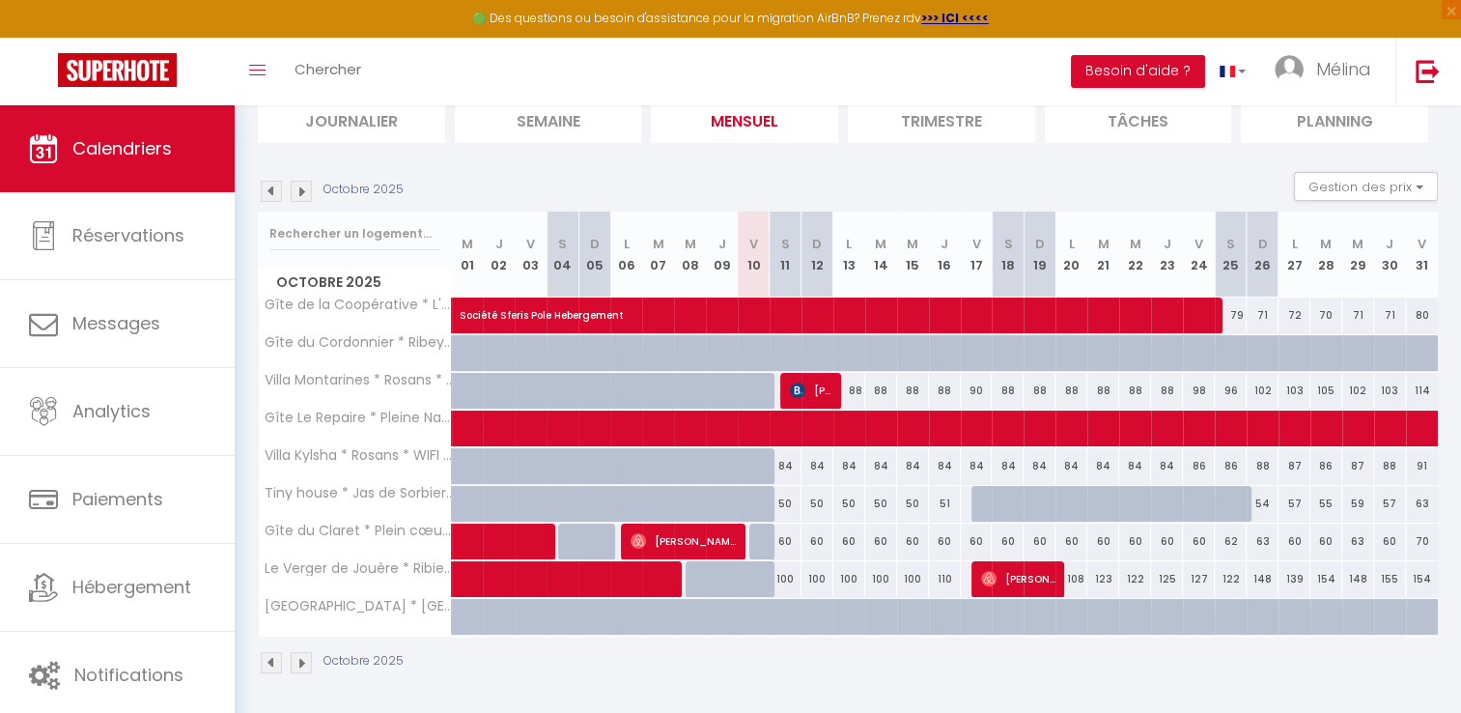
click at [818, 617] on div at bounding box center [829, 627] width 32 height 37
type input "60"
type input "Dim 12 Octobre 2025"
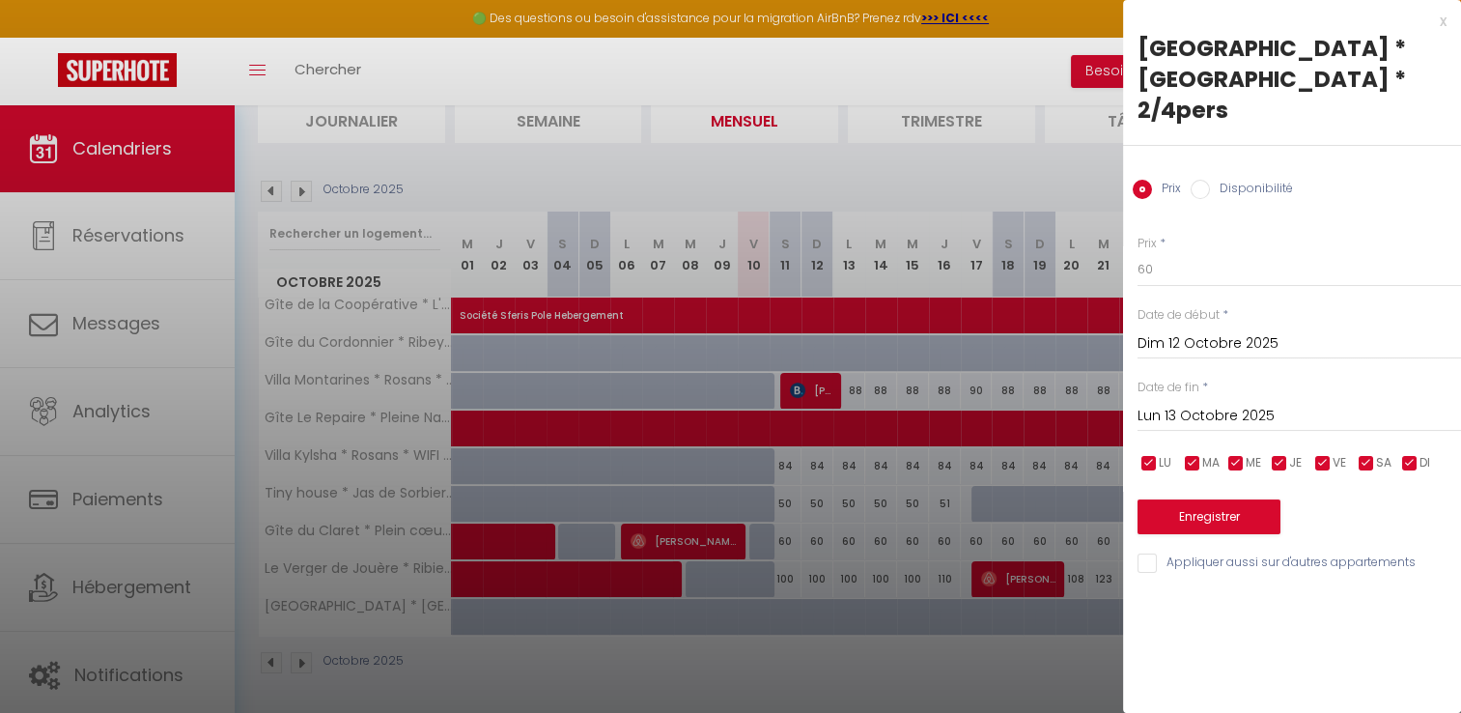
click at [1240, 404] on input "Lun 13 Octobre 2025" at bounding box center [1300, 416] width 324 height 25
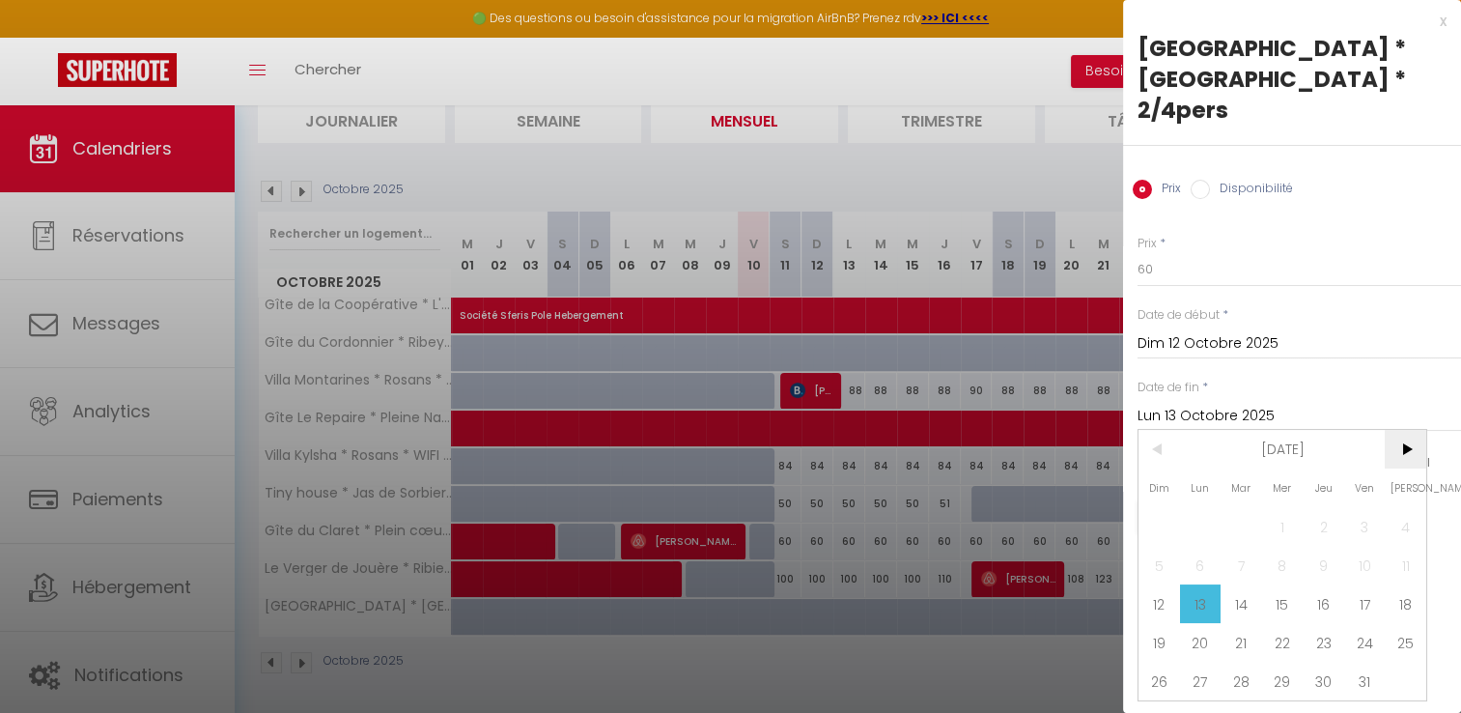
click at [1403, 430] on span ">" at bounding box center [1406, 449] width 42 height 39
click at [1167, 573] on span "2" at bounding box center [1160, 565] width 42 height 39
type input "Dim 02 Novembre 2025"
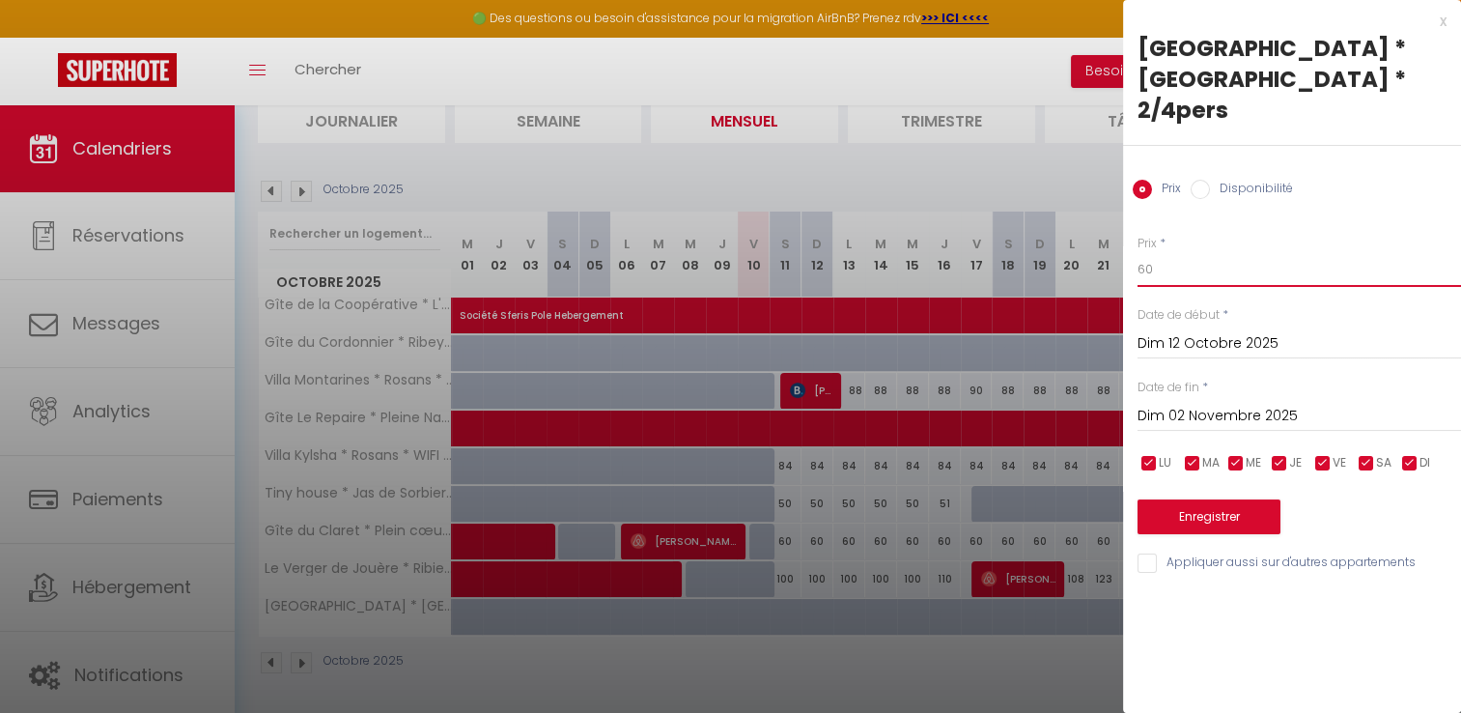
click at [1225, 252] on input "60" at bounding box center [1300, 269] width 324 height 35
click at [1234, 180] on label "Disponibilité" at bounding box center [1251, 190] width 83 height 21
click at [1210, 180] on input "Disponibilité" at bounding box center [1200, 189] width 19 height 19
radio input "true"
radio input "false"
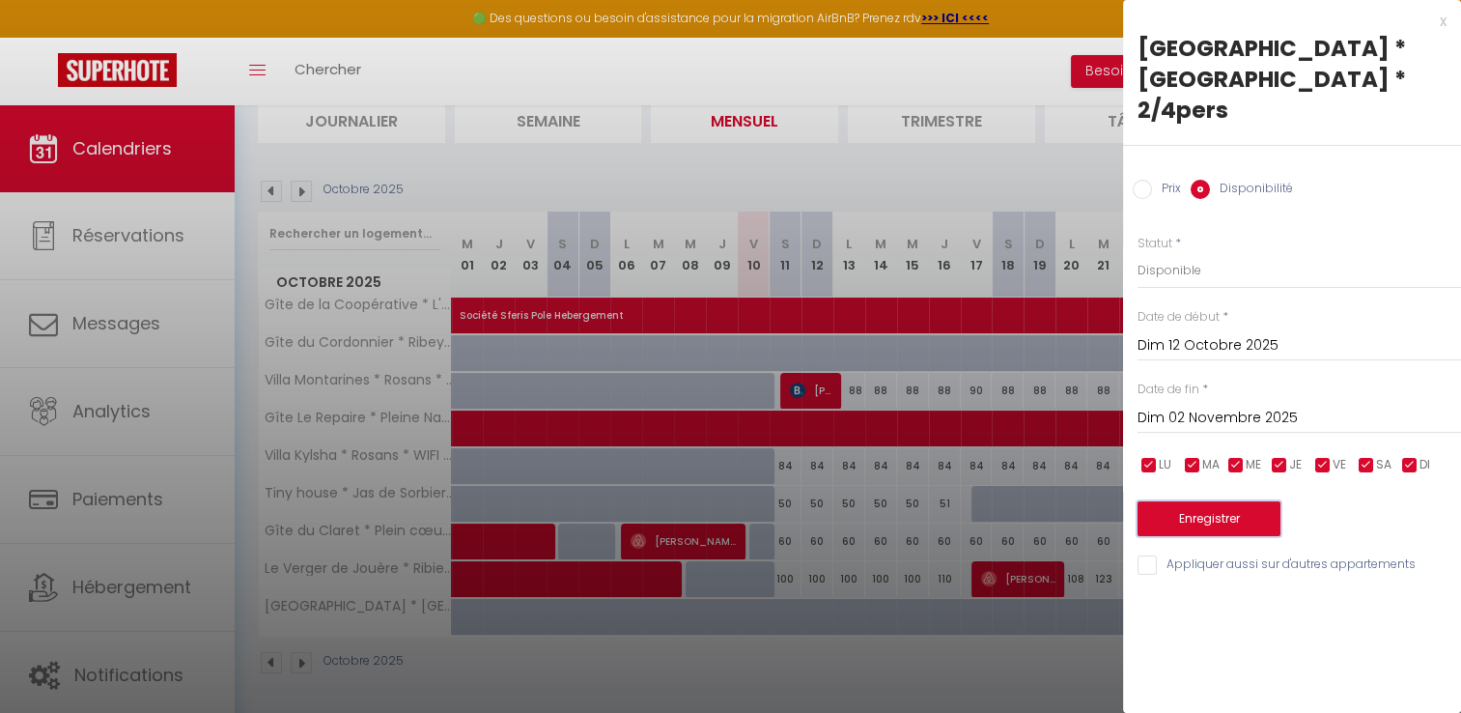
click at [1211, 501] on button "Enregistrer" at bounding box center [1209, 518] width 143 height 35
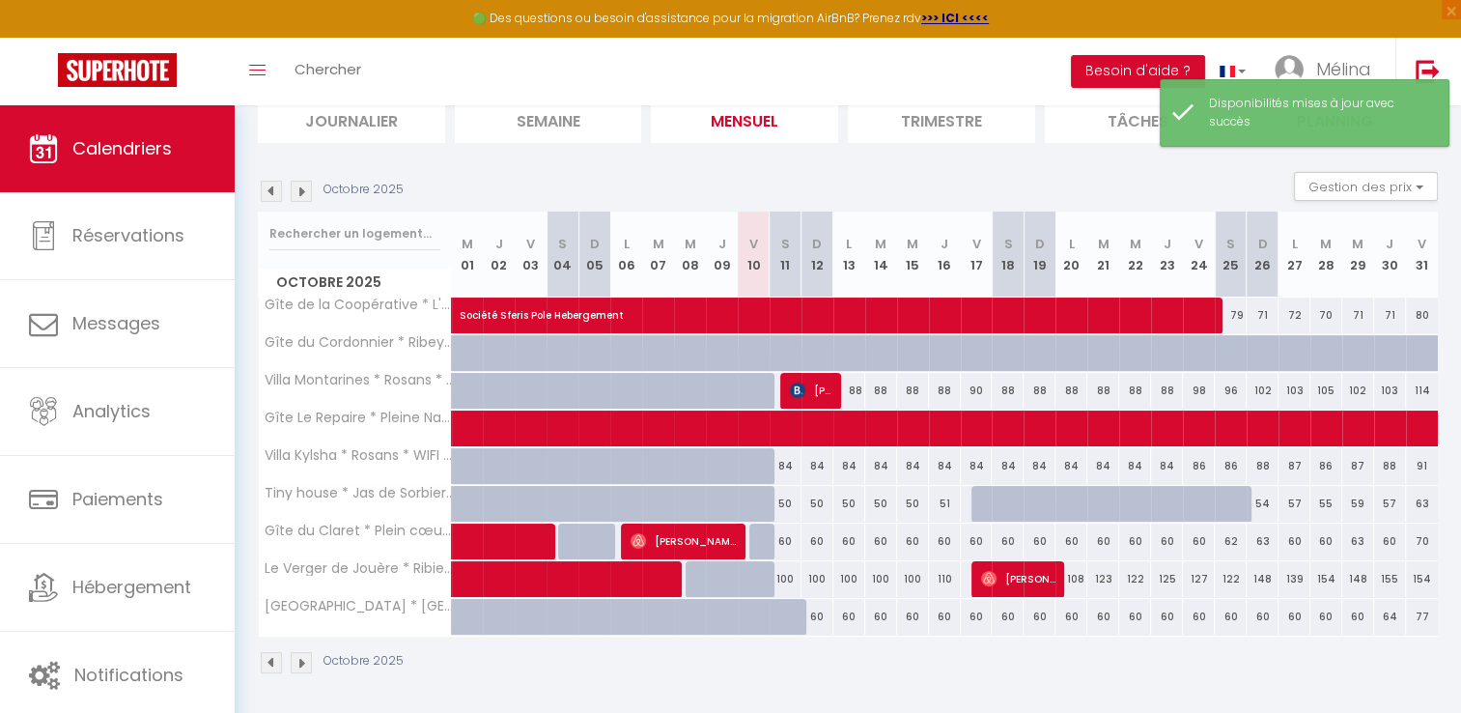
click at [796, 621] on div at bounding box center [797, 627] width 32 height 37
select select "1"
type input "Sam 11 Octobre 2025"
type input "Dim 12 Octobre 2025"
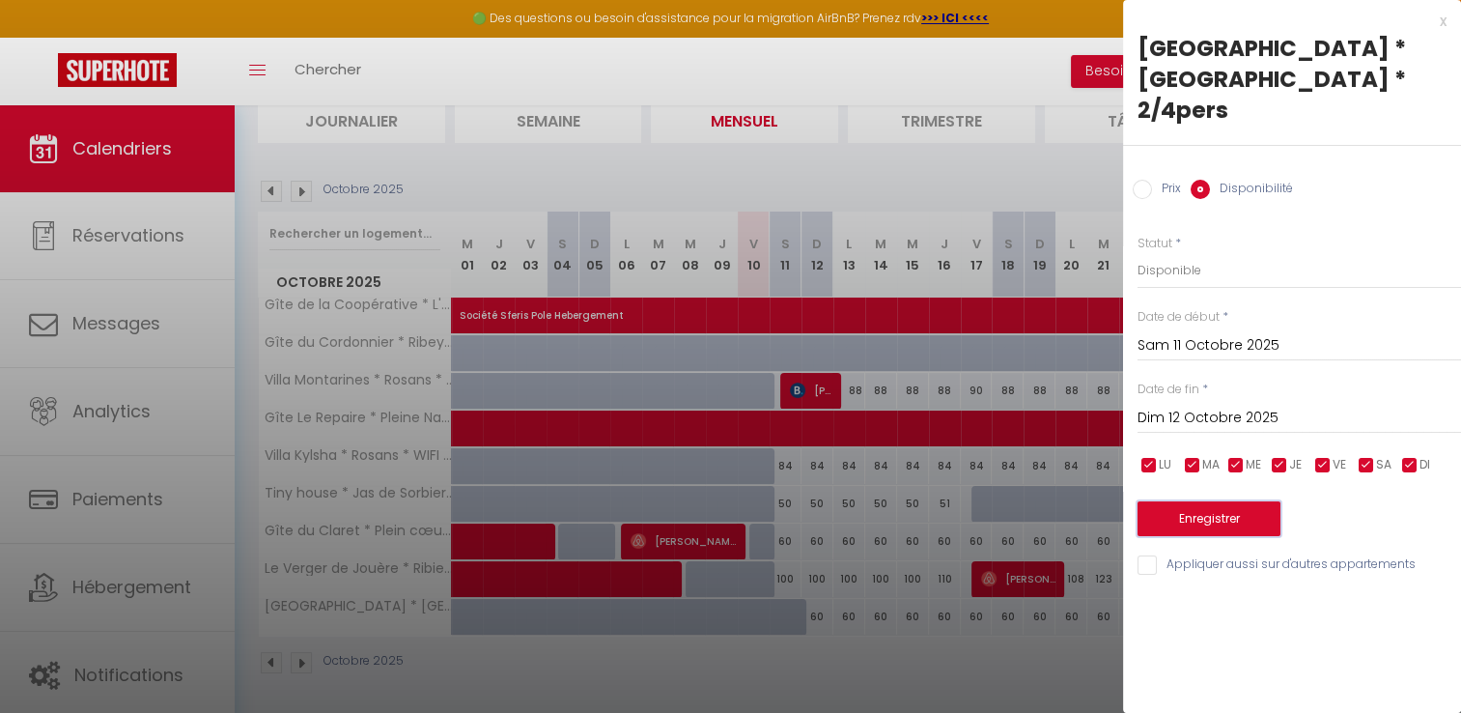
click at [1225, 501] on button "Enregistrer" at bounding box center [1209, 518] width 143 height 35
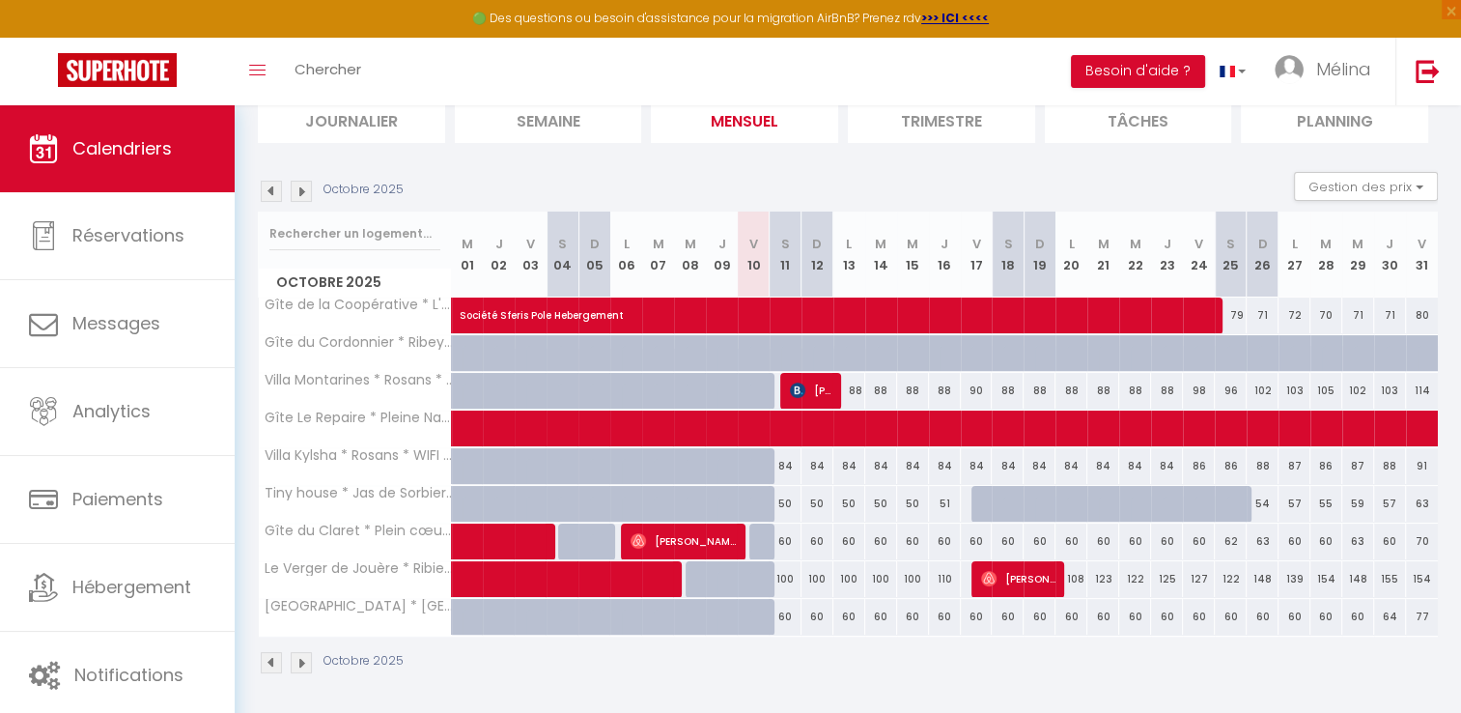
click at [301, 187] on img at bounding box center [301, 191] width 21 height 21
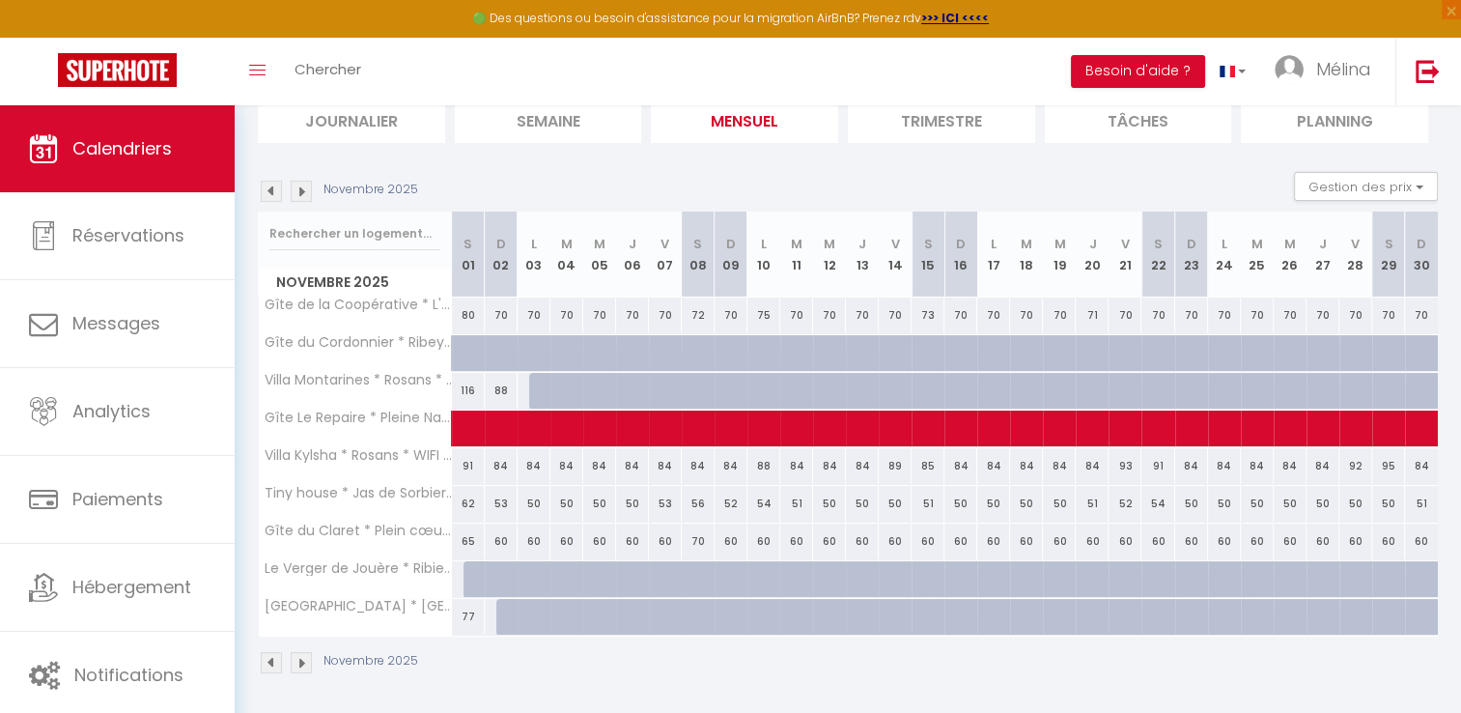
click at [498, 388] on div "88" at bounding box center [501, 391] width 33 height 36
select select "1"
type input "Dim 02 Novembre 2025"
type input "Lun 03 Novembre 2025"
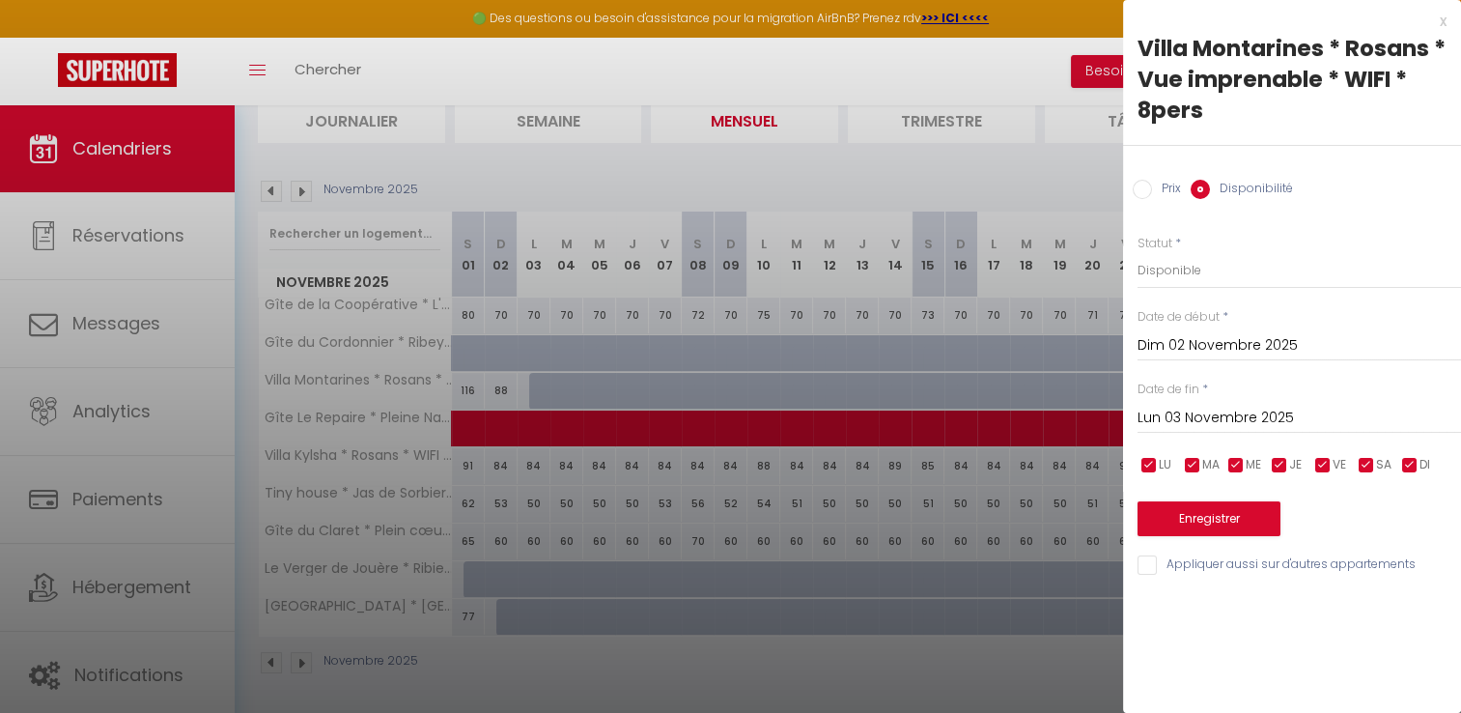
click at [1263, 414] on input "Lun 03 Novembre 2025" at bounding box center [1300, 418] width 324 height 25
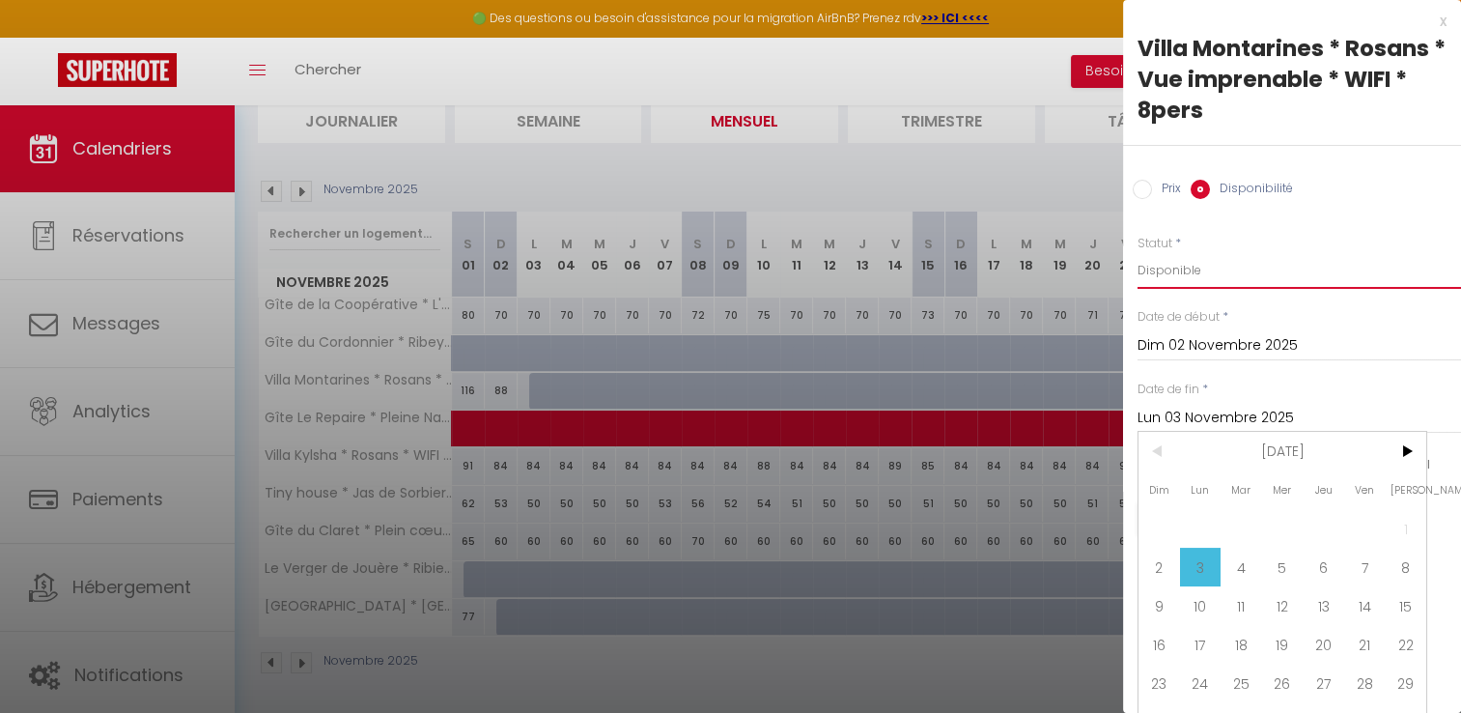
click at [1191, 265] on select "Disponible Indisponible" at bounding box center [1300, 270] width 324 height 37
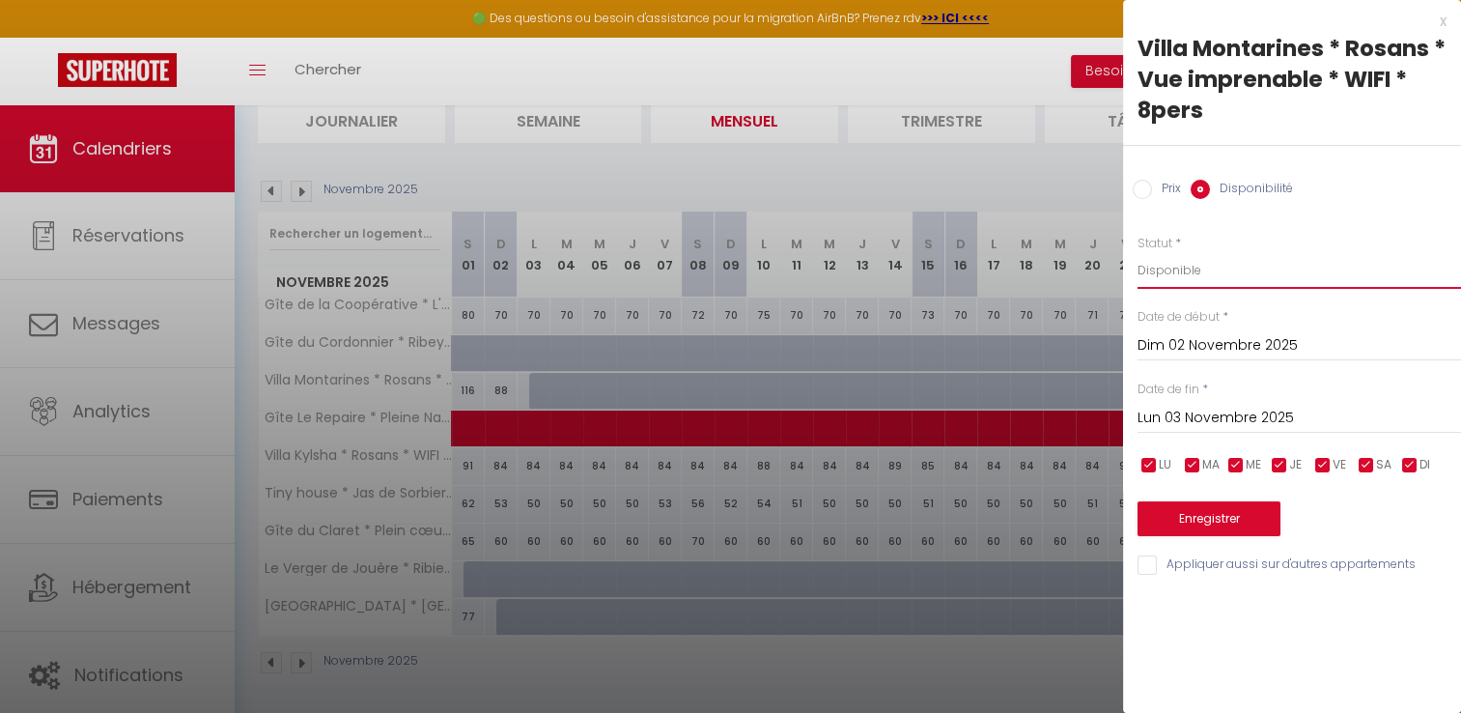
select select "0"
click at [1138, 252] on select "Disponible Indisponible" at bounding box center [1300, 270] width 324 height 37
click at [1268, 512] on button "Enregistrer" at bounding box center [1209, 518] width 143 height 35
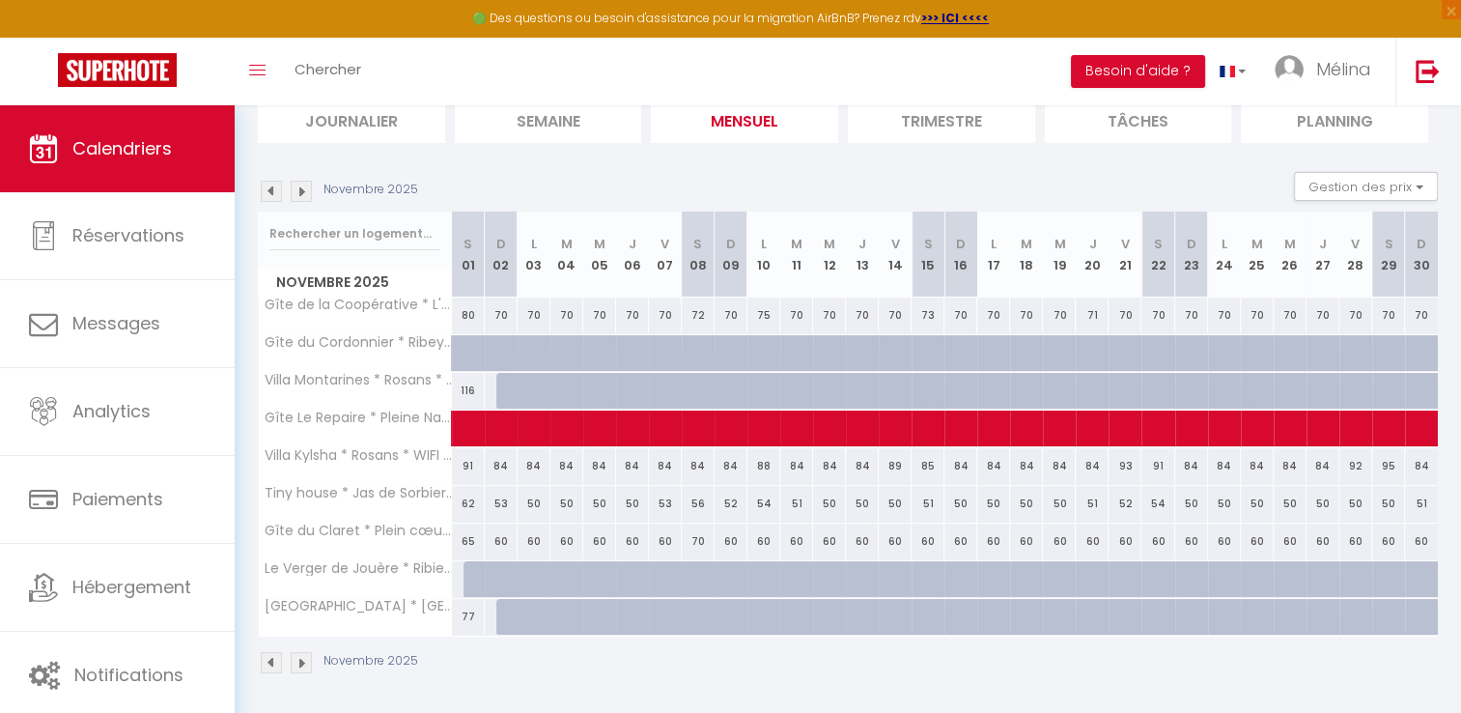
click at [265, 182] on img at bounding box center [271, 191] width 21 height 21
